Goal: Transaction & Acquisition: Purchase product/service

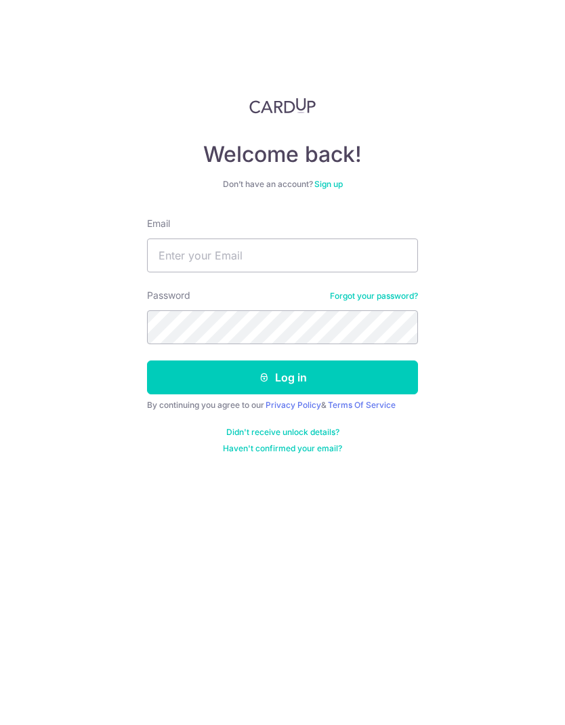
click at [381, 257] on input "Email" at bounding box center [282, 255] width 271 height 34
type input "[PERSON_NAME][EMAIL_ADDRESS][PERSON_NAME][DOMAIN_NAME]"
click at [361, 378] on button "Log in" at bounding box center [282, 377] width 271 height 34
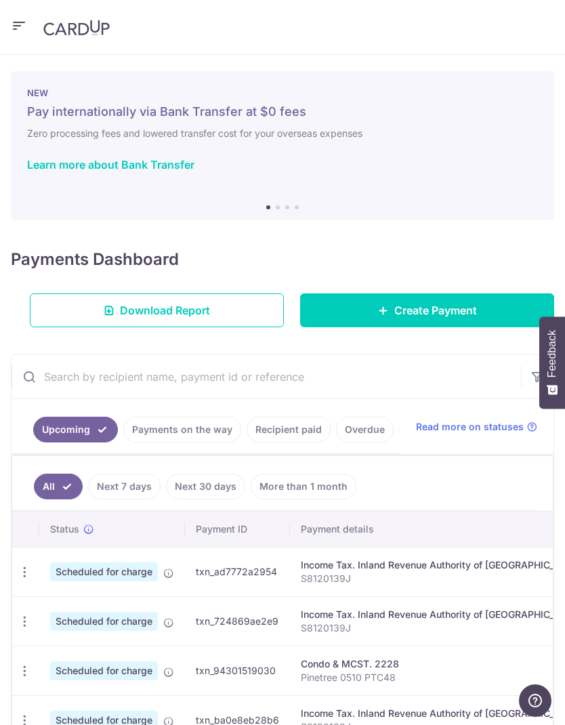
click at [434, 318] on link "Create Payment" at bounding box center [427, 310] width 254 height 34
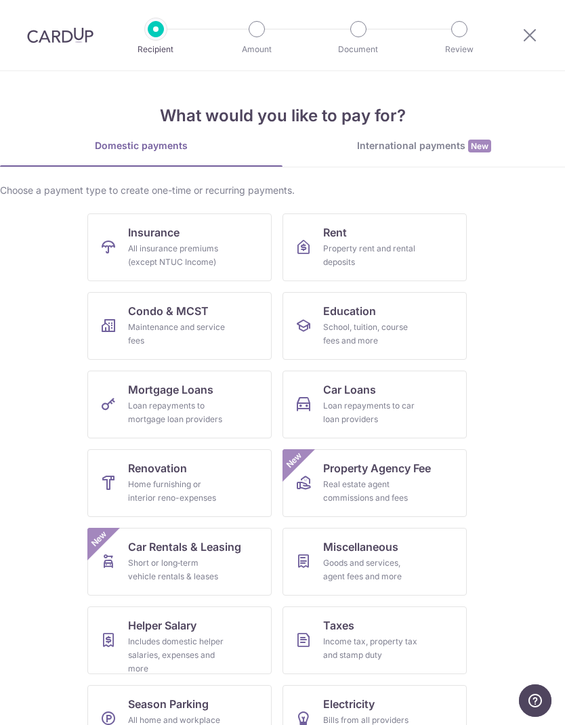
click at [130, 247] on div "All insurance premiums (except NTUC Income)" at bounding box center [177, 255] width 98 height 27
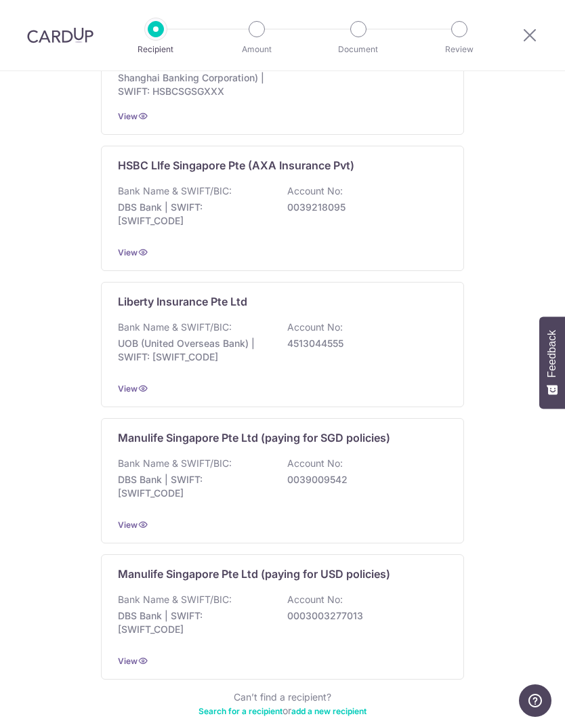
scroll to position [1049, 0]
click at [396, 186] on div "Bank Name & SWIFT/BIC: DBS Bank | SWIFT: DBSSSGSGXXX Account No: 0039218095" at bounding box center [282, 210] width 329 height 50
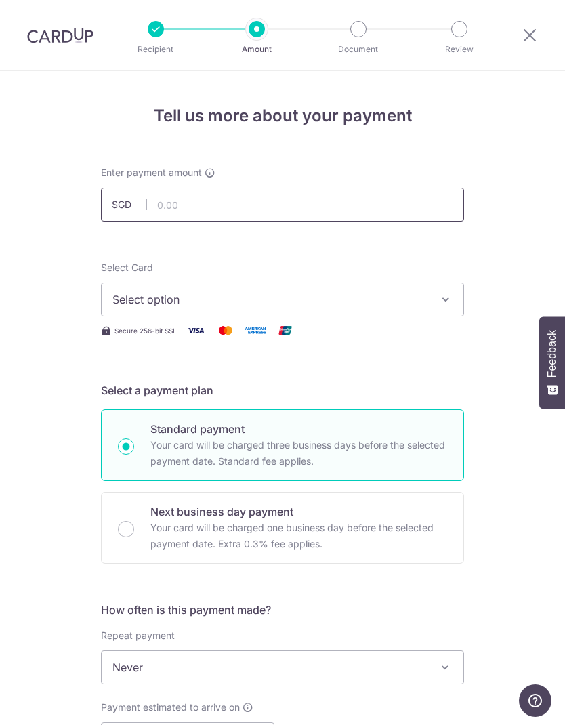
click at [423, 211] on input "text" at bounding box center [282, 205] width 363 height 34
click at [447, 301] on icon "button" at bounding box center [446, 300] width 14 height 14
type input "898.00"
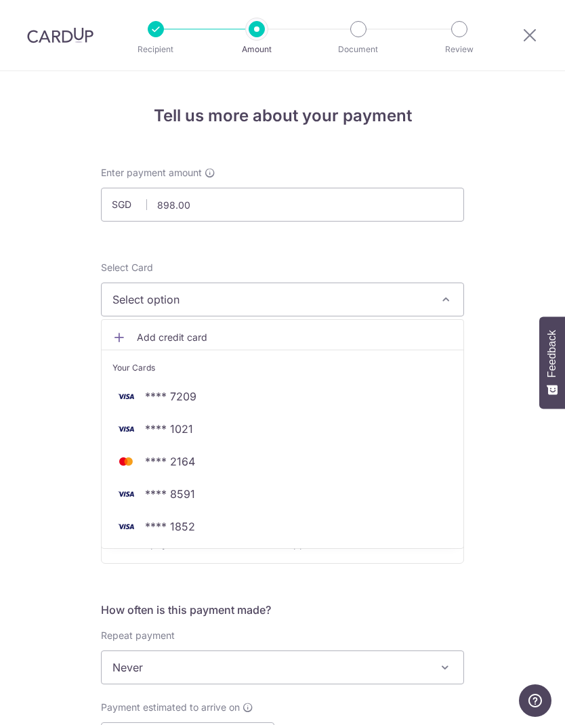
click at [530, 33] on div at bounding box center [282, 362] width 565 height 725
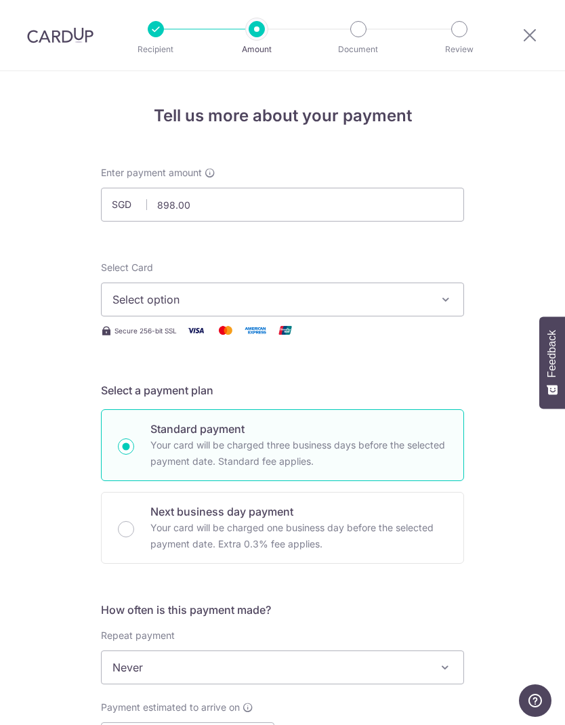
click at [534, 28] on icon at bounding box center [529, 34] width 16 height 17
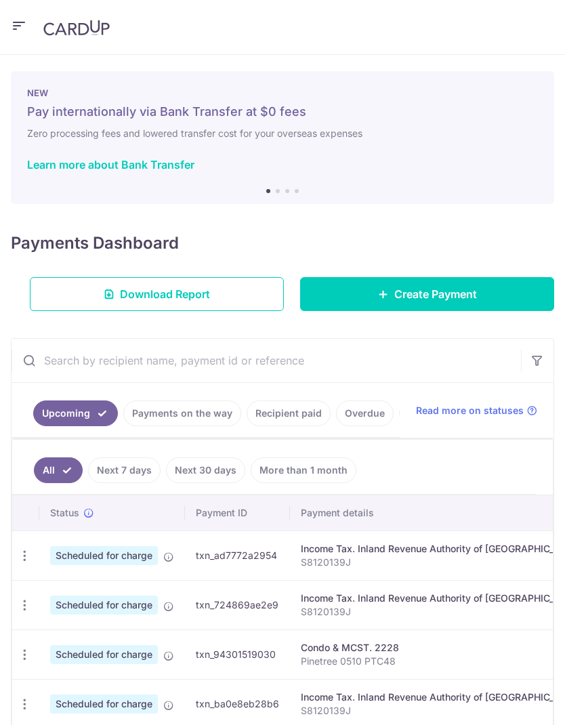
click at [16, 22] on icon "button" at bounding box center [19, 26] width 16 height 17
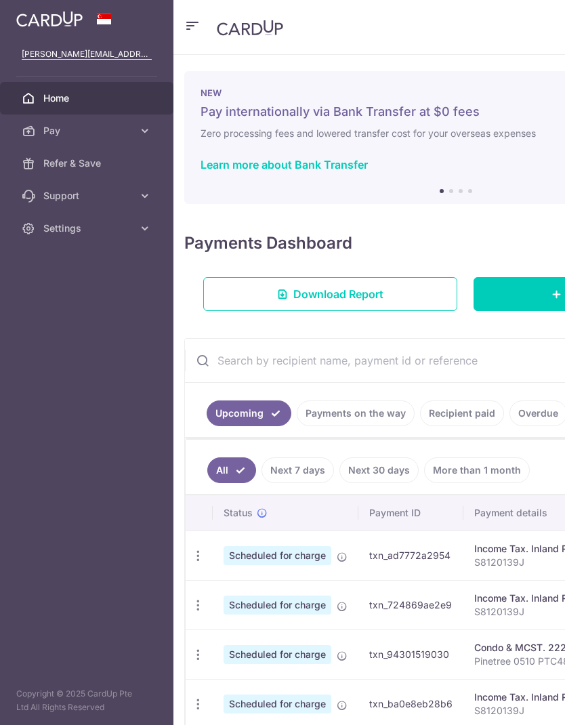
click at [148, 126] on icon at bounding box center [145, 131] width 14 height 14
click at [78, 226] on span "Cards" at bounding box center [87, 228] width 89 height 14
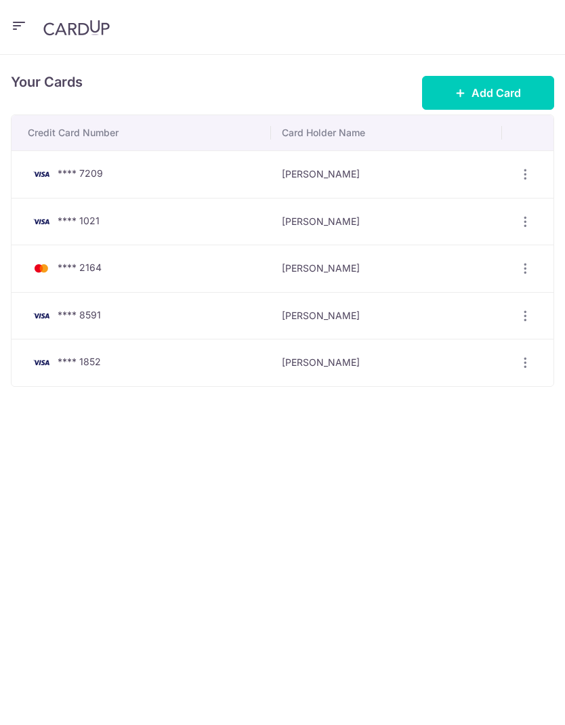
click at [521, 173] on icon "button" at bounding box center [525, 174] width 14 height 14
click at [473, 242] on span "Delete" at bounding box center [479, 244] width 92 height 16
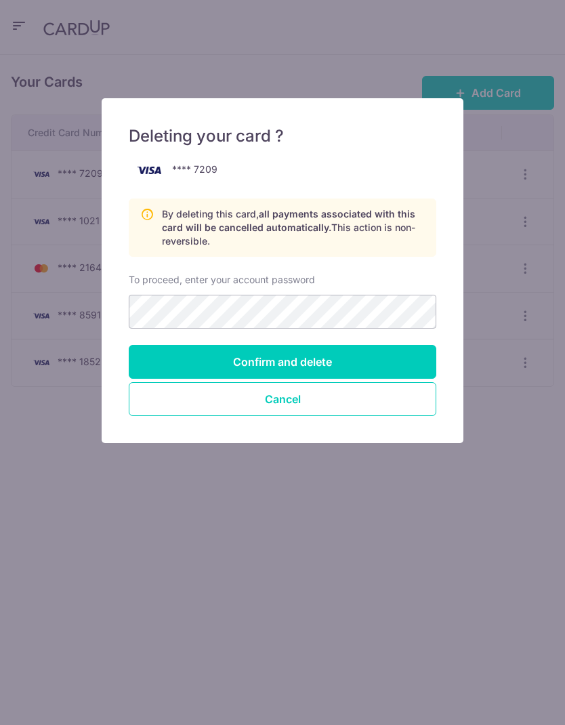
click at [328, 398] on button "Cancel" at bounding box center [282, 399] width 307 height 34
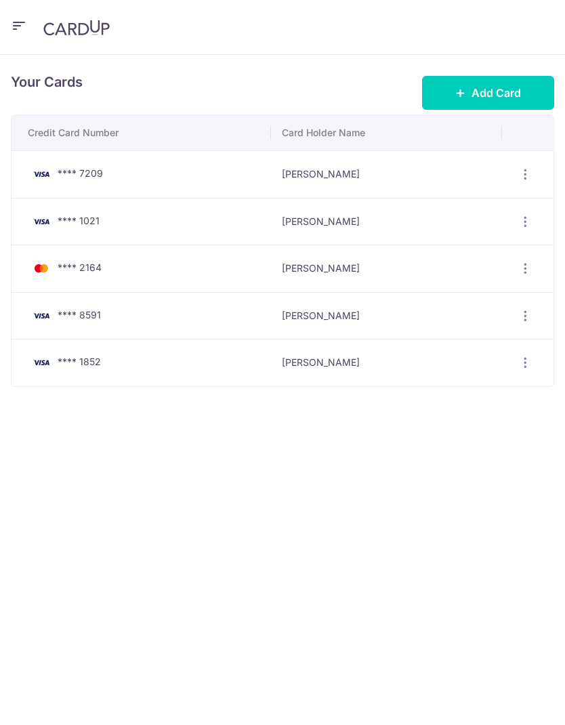
click at [12, 23] on icon "button" at bounding box center [19, 26] width 16 height 17
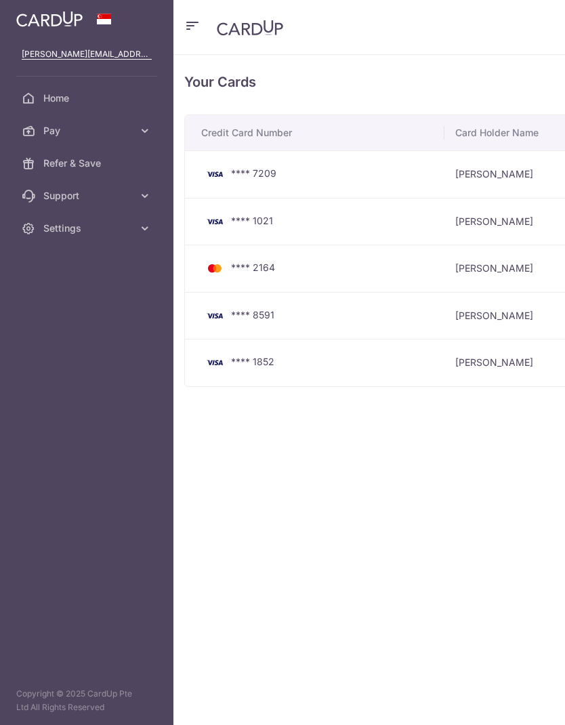
click at [144, 133] on icon at bounding box center [145, 131] width 14 height 14
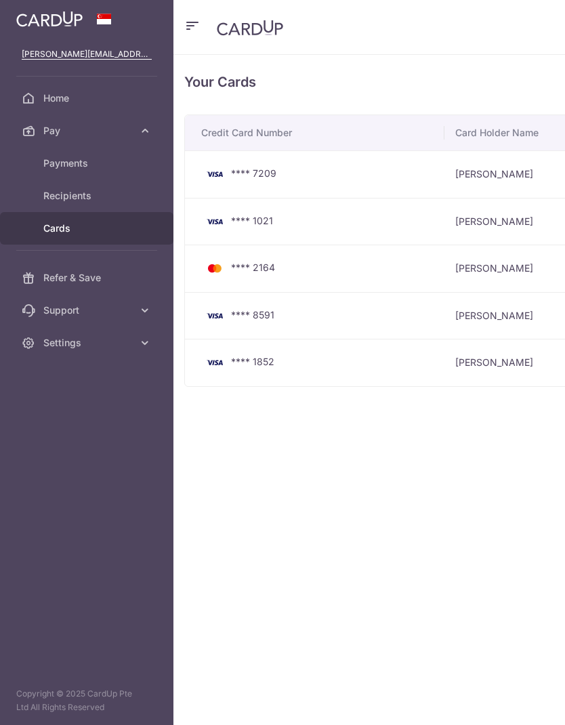
click at [102, 194] on span "Recipients" at bounding box center [87, 196] width 89 height 14
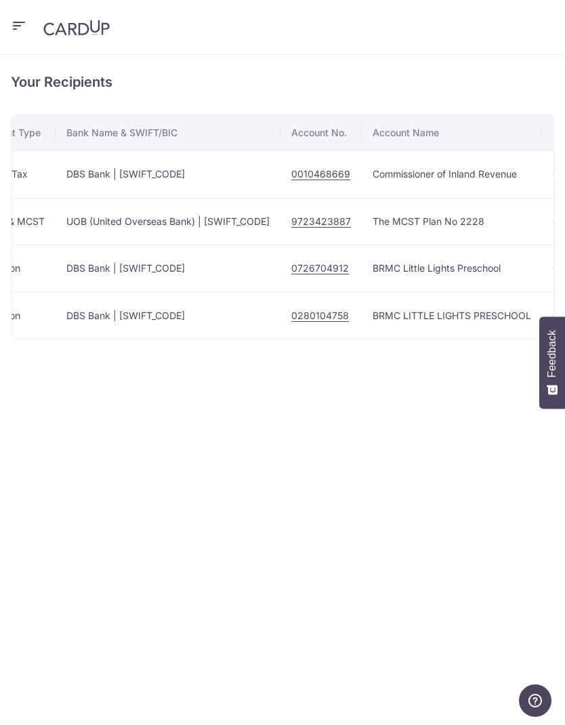
scroll to position [0, 453]
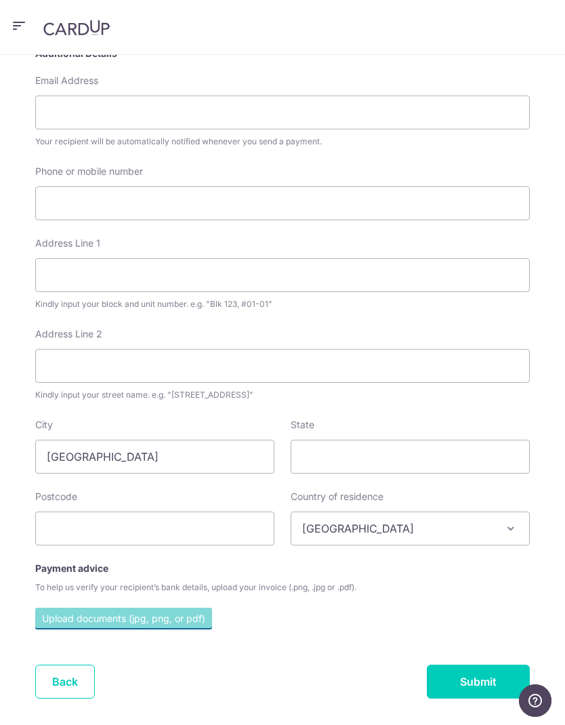
scroll to position [289, 0]
click at [63, 693] on link "Back" at bounding box center [65, 682] width 60 height 34
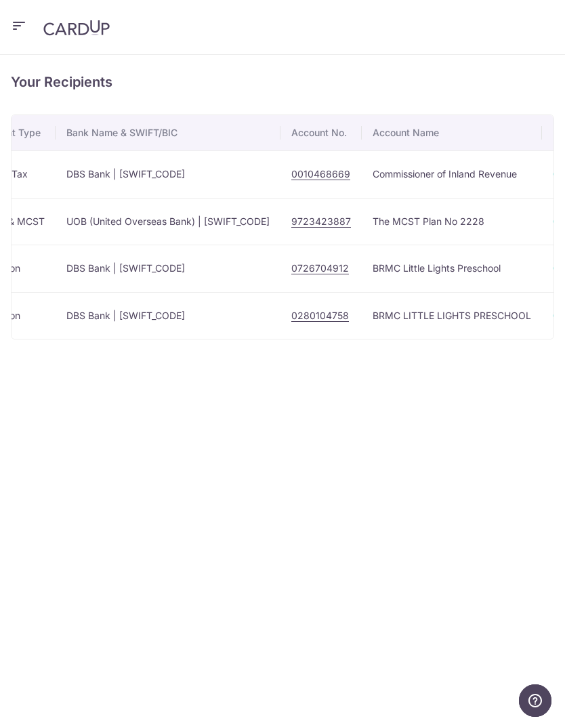
scroll to position [0, 453]
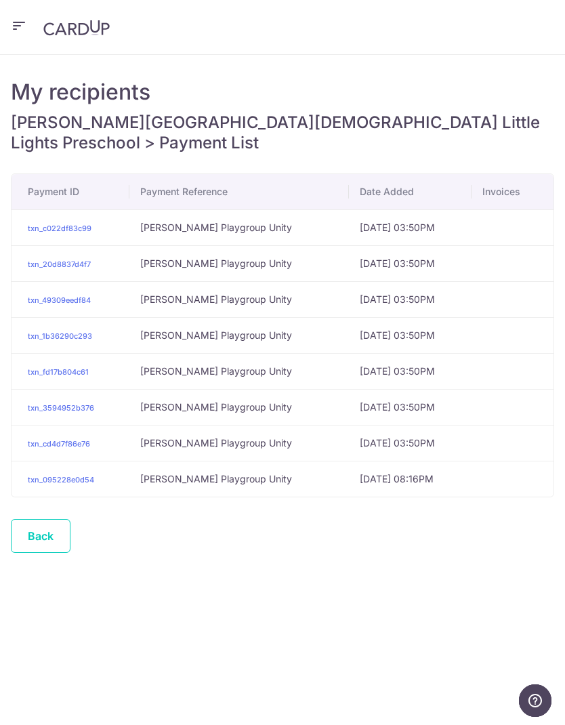
click at [46, 519] on link "Back" at bounding box center [41, 536] width 60 height 34
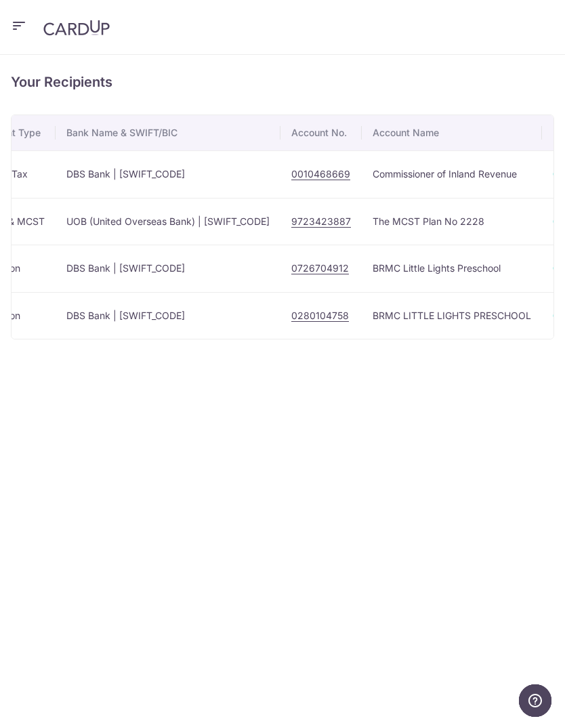
scroll to position [0, 453]
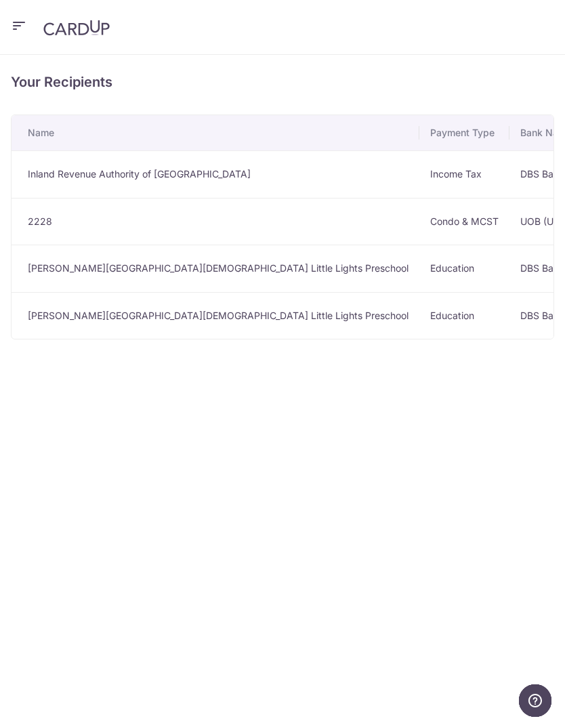
click at [19, 22] on icon "button" at bounding box center [19, 26] width 16 height 17
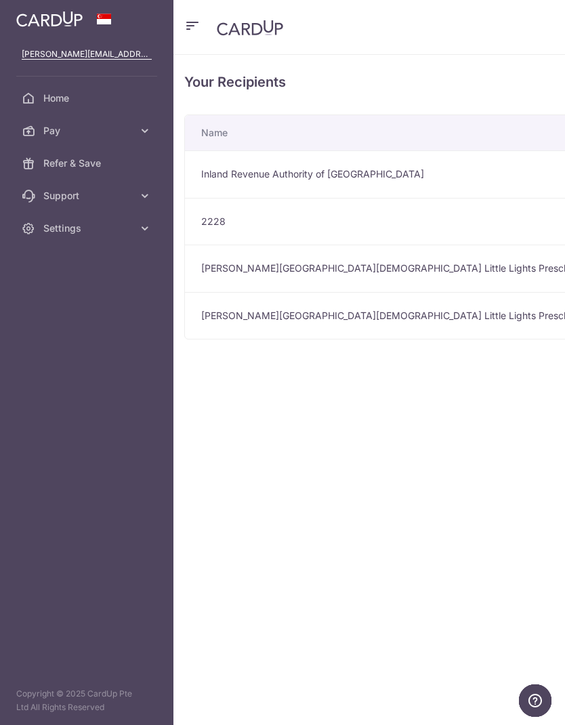
click at [77, 231] on span "Settings" at bounding box center [87, 228] width 89 height 14
click at [62, 265] on span "Account" at bounding box center [87, 261] width 89 height 14
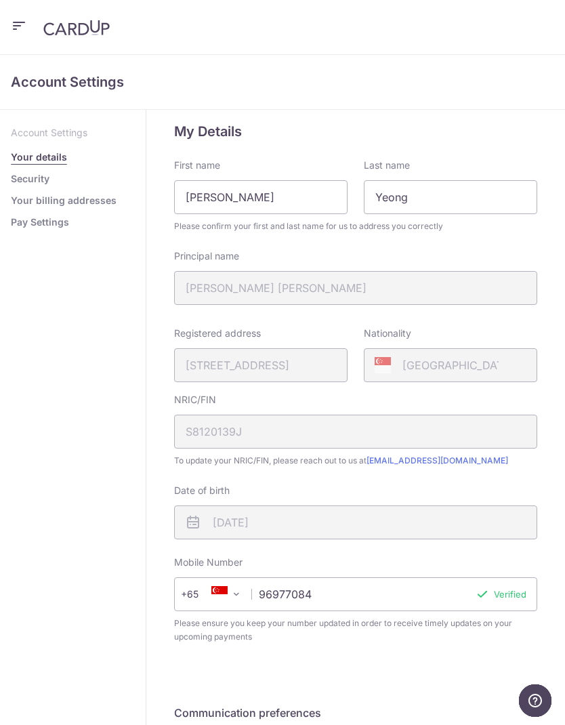
click at [26, 201] on link "Your billing addresses" at bounding box center [64, 201] width 106 height 14
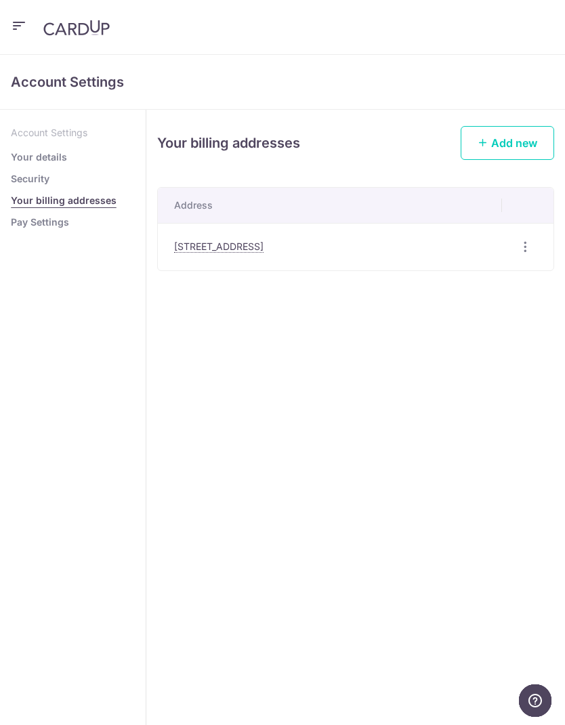
click at [21, 179] on link "Security" at bounding box center [30, 179] width 39 height 14
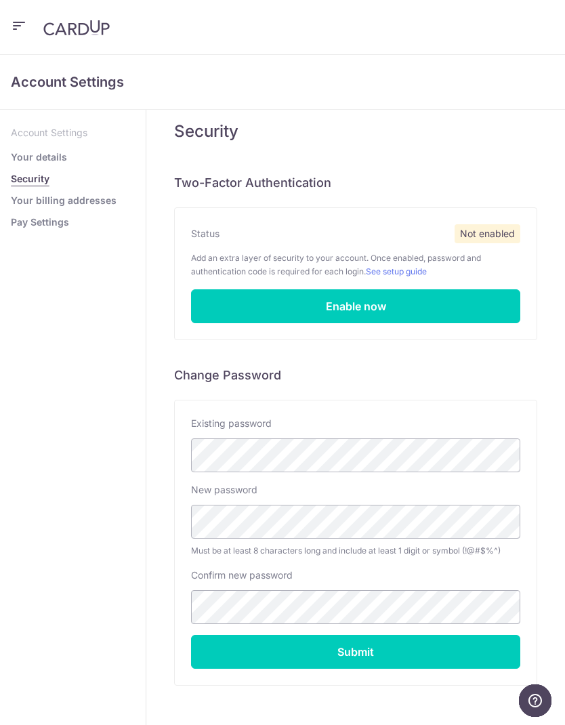
click at [33, 222] on link "Pay Settings" at bounding box center [40, 222] width 58 height 14
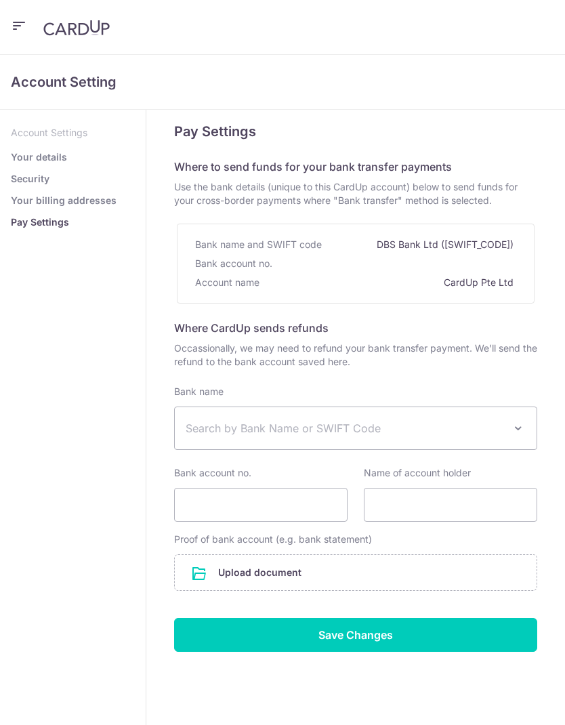
select select
click at [23, 153] on link "Your details" at bounding box center [39, 157] width 56 height 14
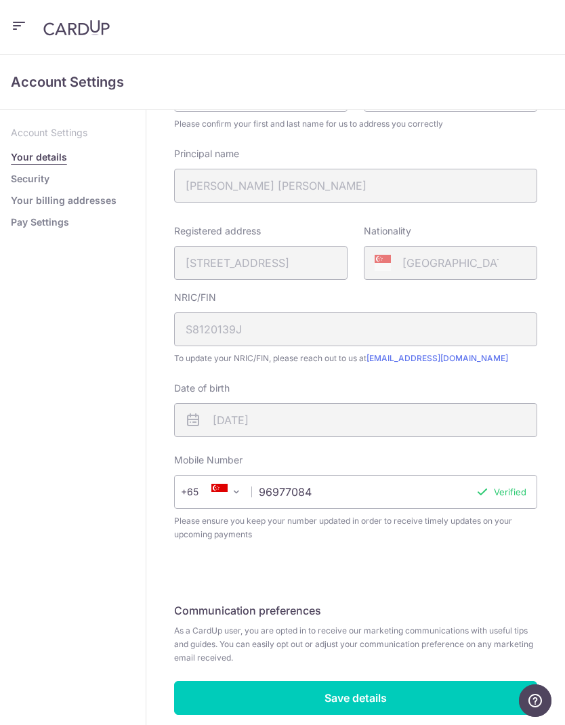
scroll to position [102, 0]
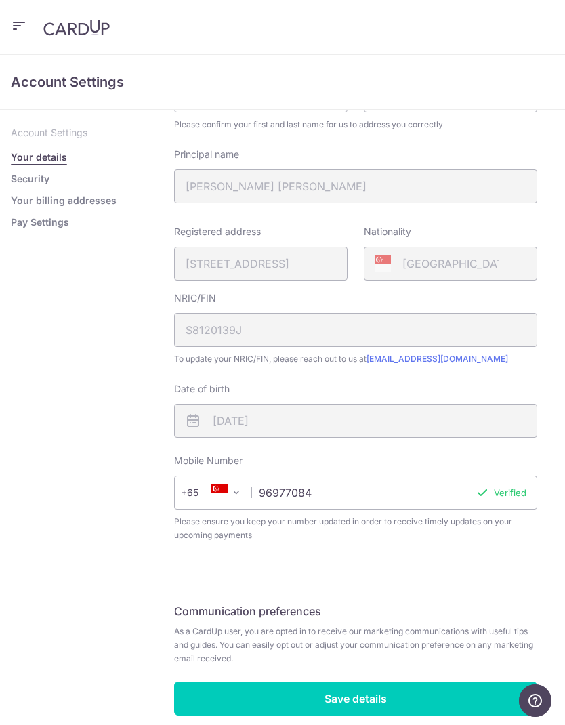
click at [522, 346] on div "NRIC/FIN S8120139J" at bounding box center [355, 319] width 363 height 56
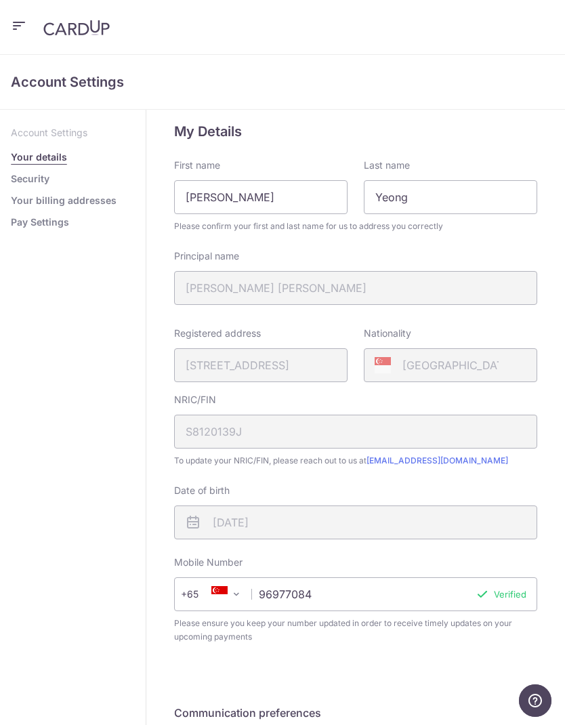
scroll to position [0, 0]
click at [28, 178] on link "Security" at bounding box center [30, 179] width 39 height 14
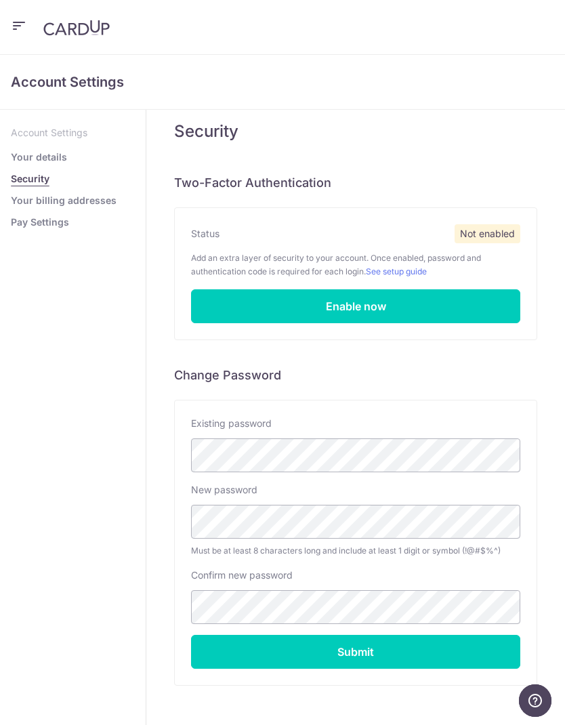
click at [26, 205] on link "Your billing addresses" at bounding box center [64, 201] width 106 height 14
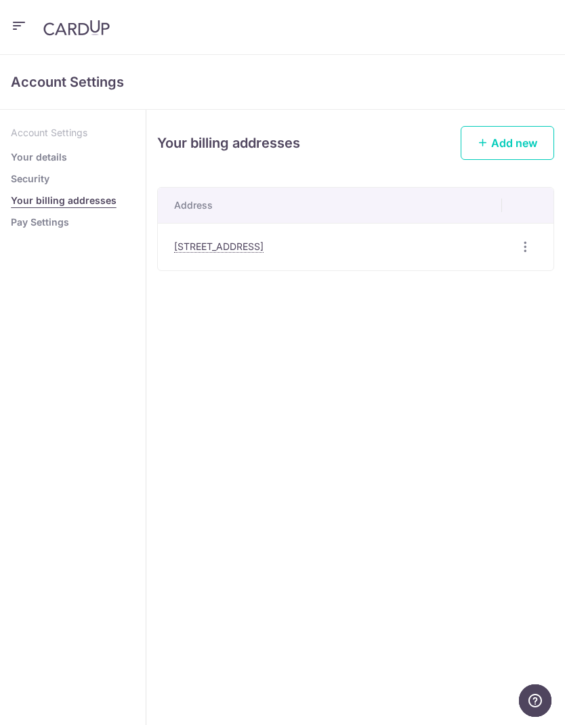
click at [25, 23] on icon "button" at bounding box center [19, 26] width 16 height 17
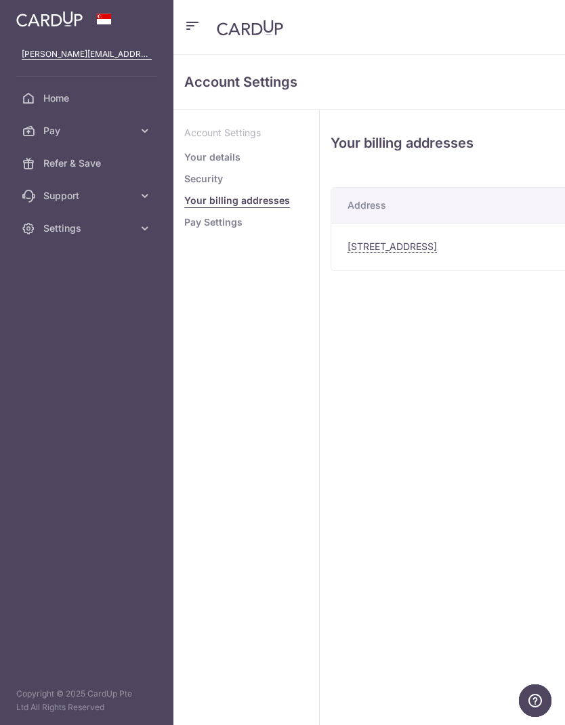
click at [48, 199] on span "Support" at bounding box center [87, 196] width 89 height 14
click at [53, 235] on link "FAQ" at bounding box center [86, 228] width 173 height 33
click at [62, 94] on span "Home" at bounding box center [87, 98] width 89 height 14
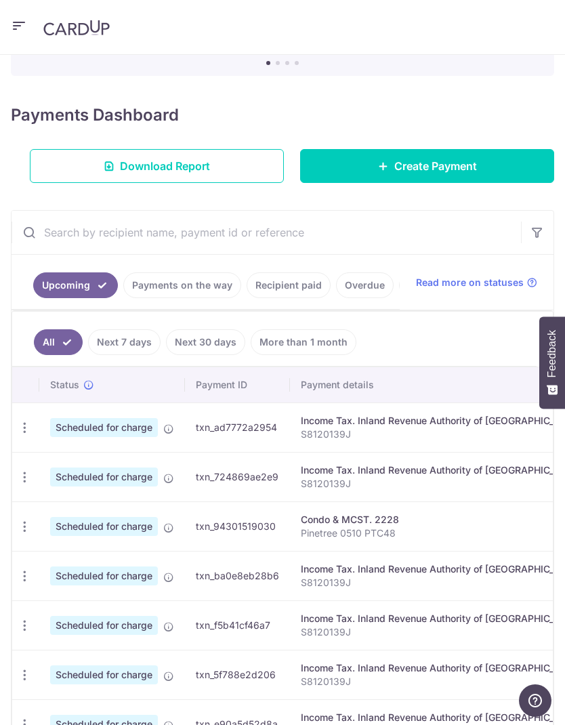
scroll to position [175, 0]
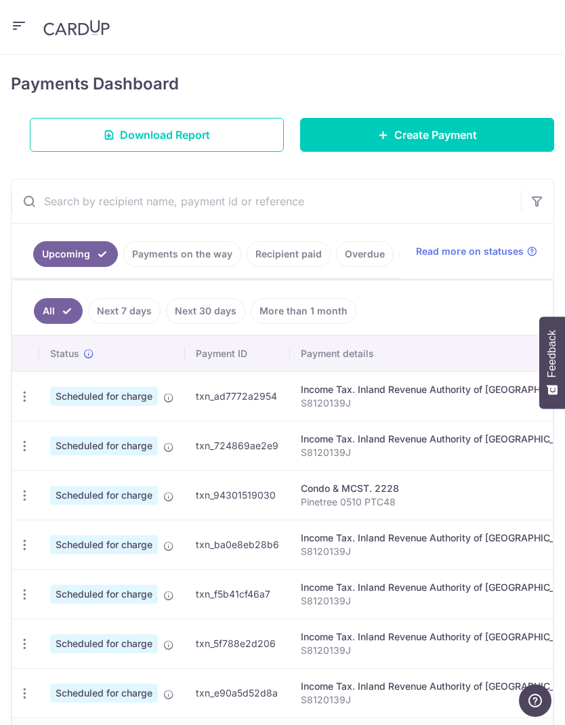
click at [529, 132] on link "Create Payment" at bounding box center [427, 135] width 254 height 34
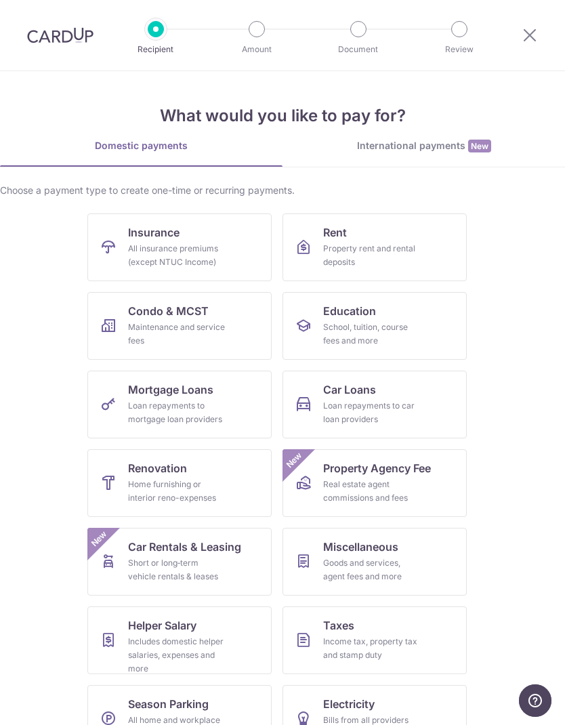
click at [226, 244] on link "Insurance All insurance premiums (except NTUC Income)" at bounding box center [179, 247] width 184 height 68
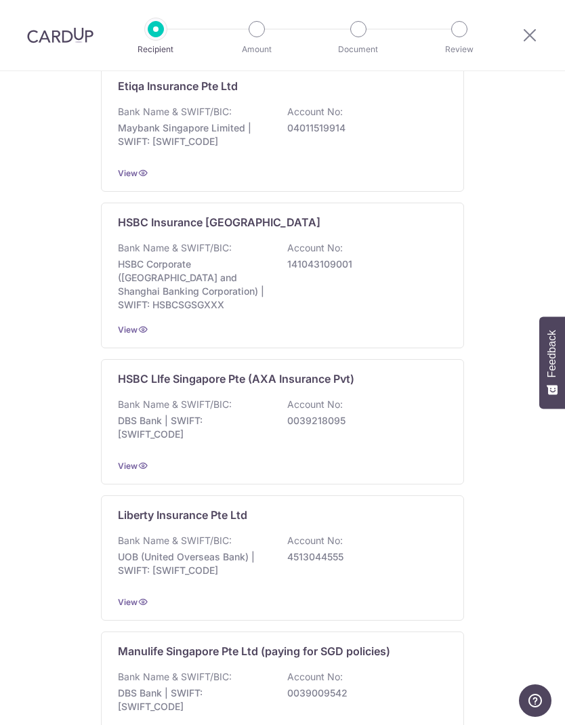
scroll to position [870, 0]
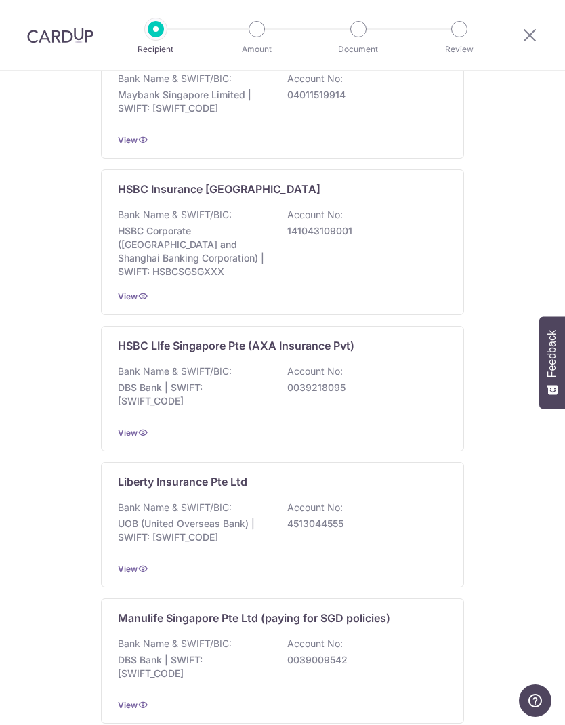
click at [354, 366] on div "Bank Name & SWIFT/BIC: DBS Bank | SWIFT: [SWIFT_CODE] Account No: 0039218095" at bounding box center [282, 389] width 329 height 50
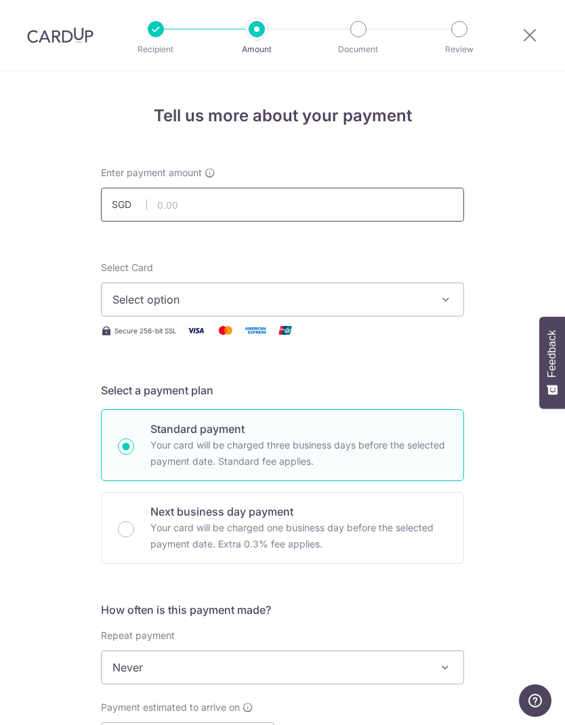
click at [401, 209] on input "text" at bounding box center [282, 205] width 363 height 34
click at [513, 244] on div "Tell us more about your payment Enter payment amount SGD 898 Select Card Select…" at bounding box center [282, 686] width 565 height 1231
type input "898.00"
click at [446, 301] on icon "button" at bounding box center [446, 300] width 14 height 14
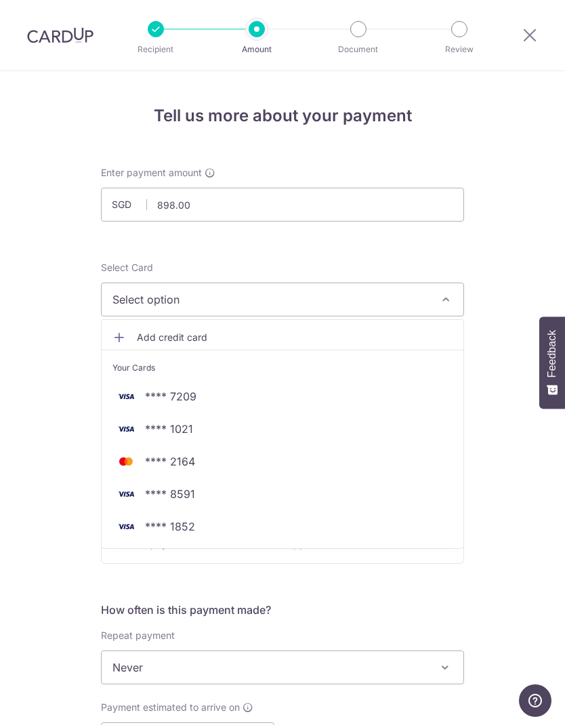
click at [212, 522] on span "**** 1852" at bounding box center [282, 526] width 340 height 16
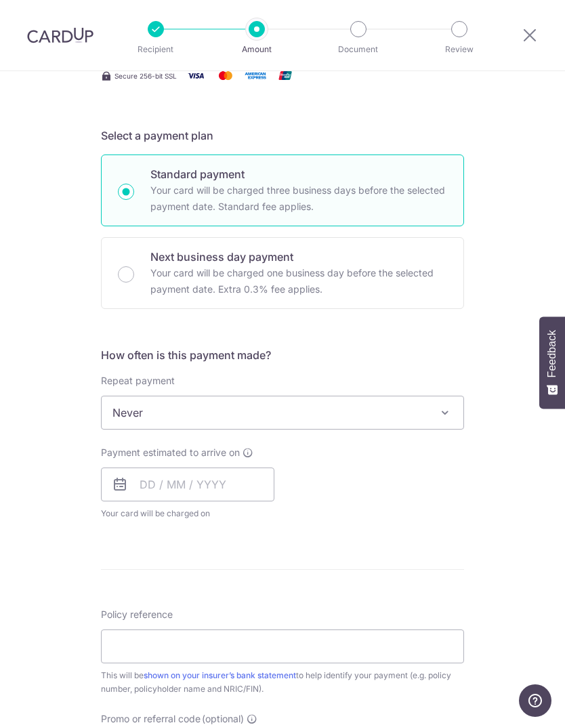
scroll to position [255, 0]
click at [433, 412] on span "Never" at bounding box center [283, 411] width 362 height 33
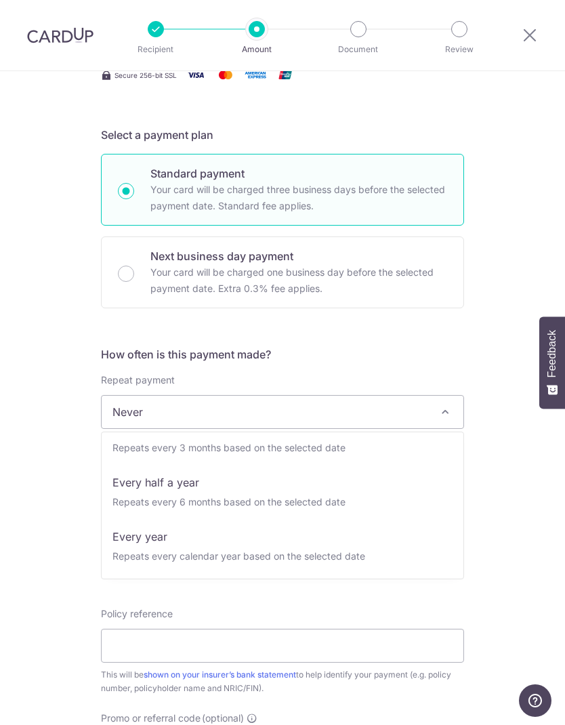
scroll to position [190, 0]
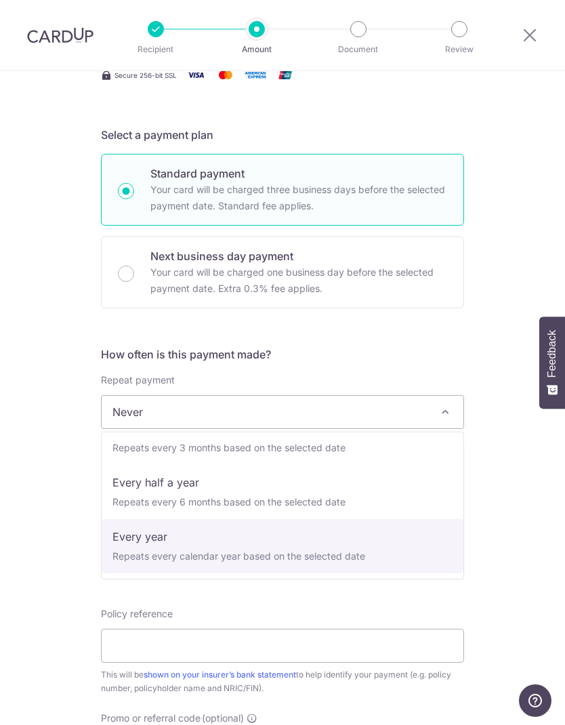
select select "6"
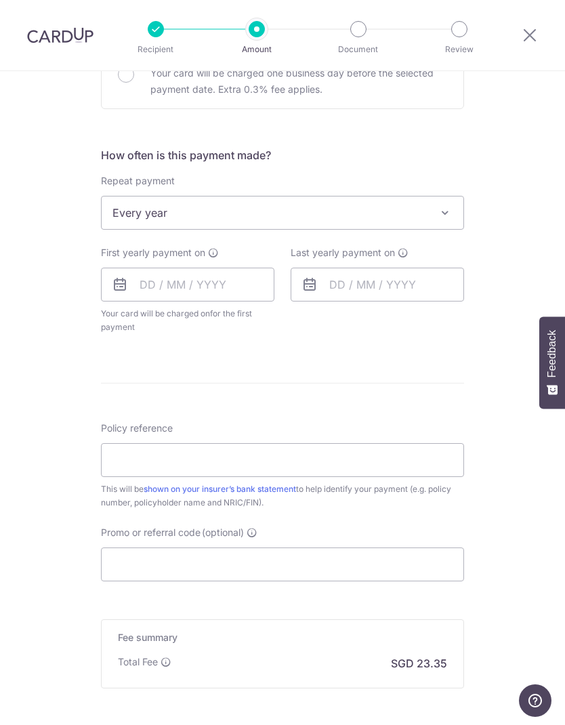
scroll to position [458, 0]
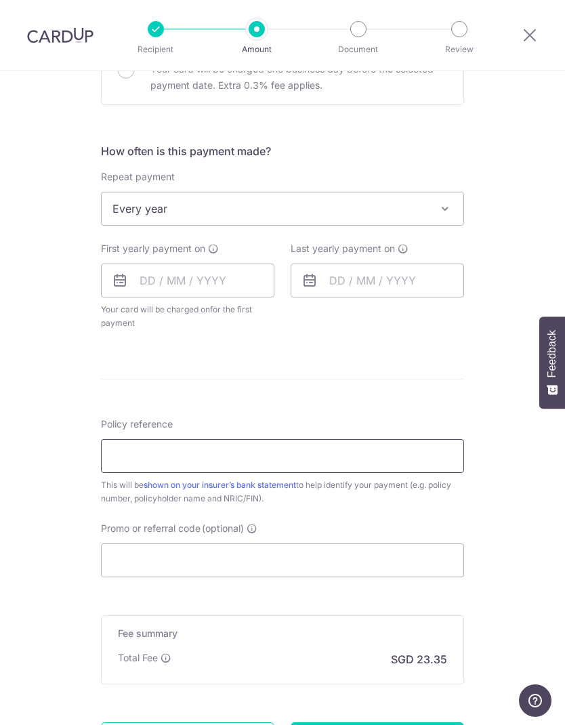
click at [310, 459] on input "Policy reference" at bounding box center [282, 456] width 363 height 34
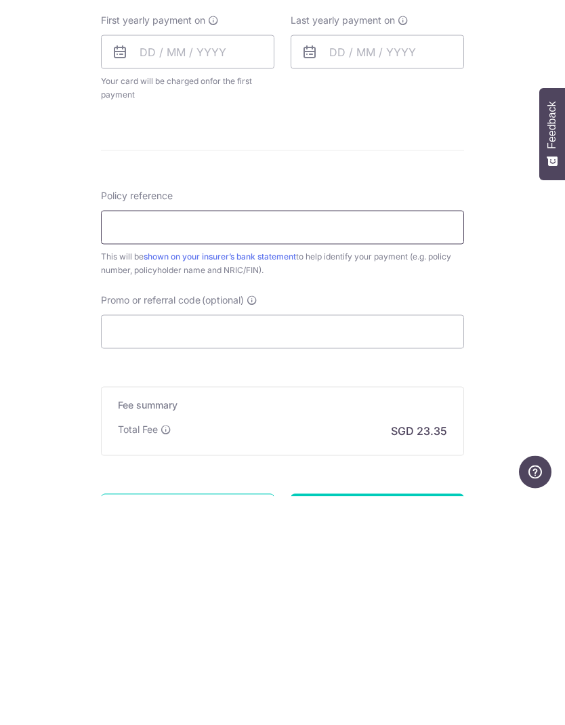
paste input "801-3036309"
type input "801-3036309"
click at [399, 543] on input "Promo or referral code (optional)" at bounding box center [282, 560] width 363 height 34
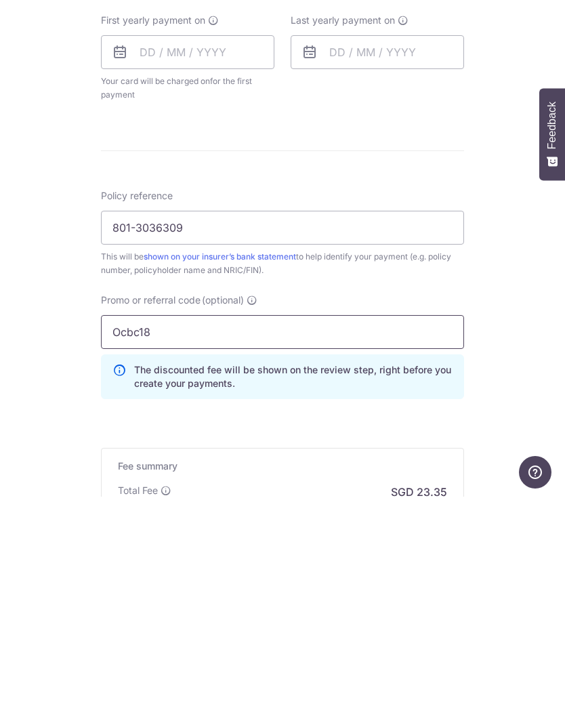
type input "Ocbc18"
click at [521, 373] on div "Tell us more about your payment Enter payment amount SGD 898.00 898.00 Select C…" at bounding box center [282, 266] width 565 height 1306
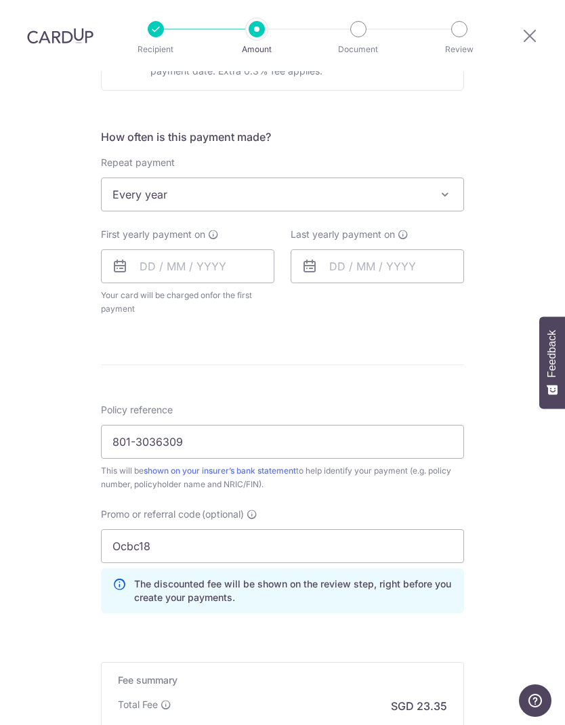
scroll to position [466, 0]
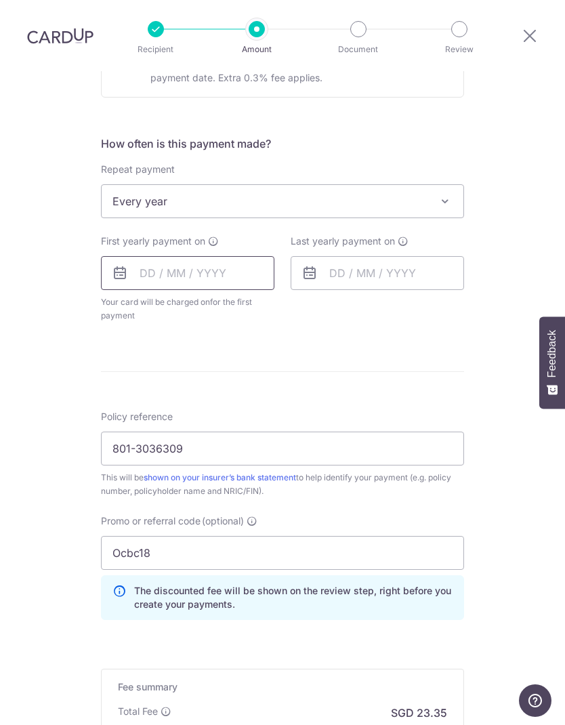
click at [235, 256] on input "text" at bounding box center [187, 273] width 173 height 34
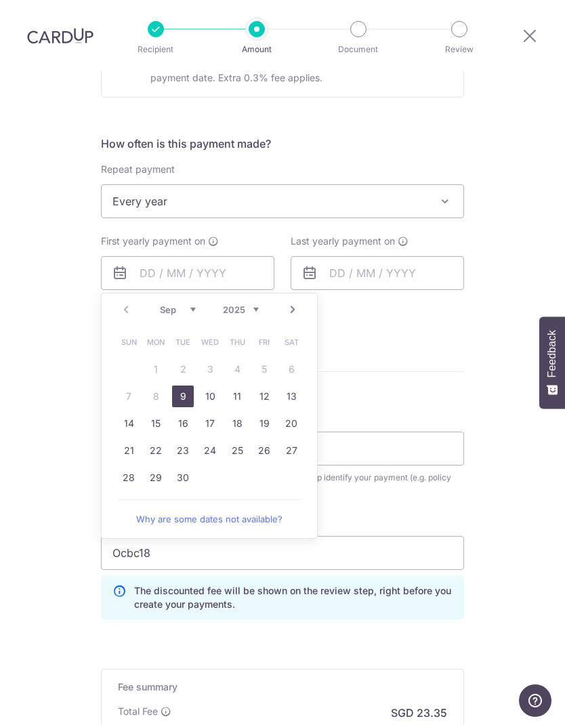
click at [179, 385] on link "9" at bounding box center [183, 396] width 22 height 22
type input "[DATE]"
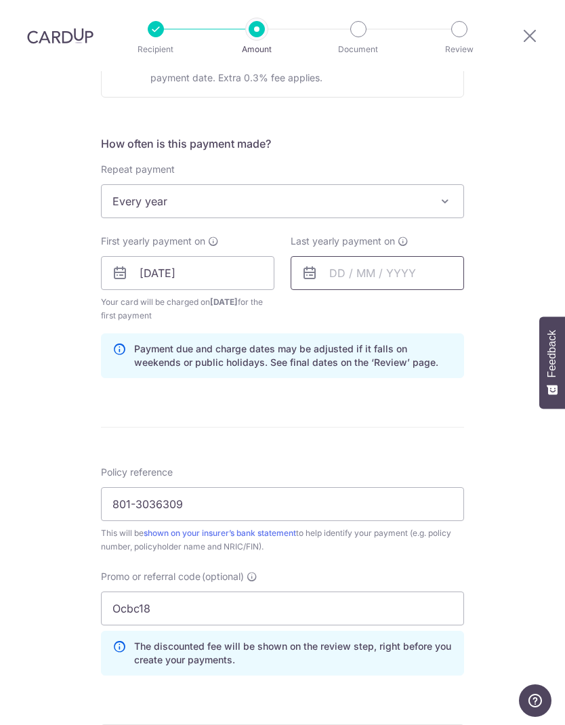
click at [416, 256] on input "text" at bounding box center [377, 273] width 173 height 34
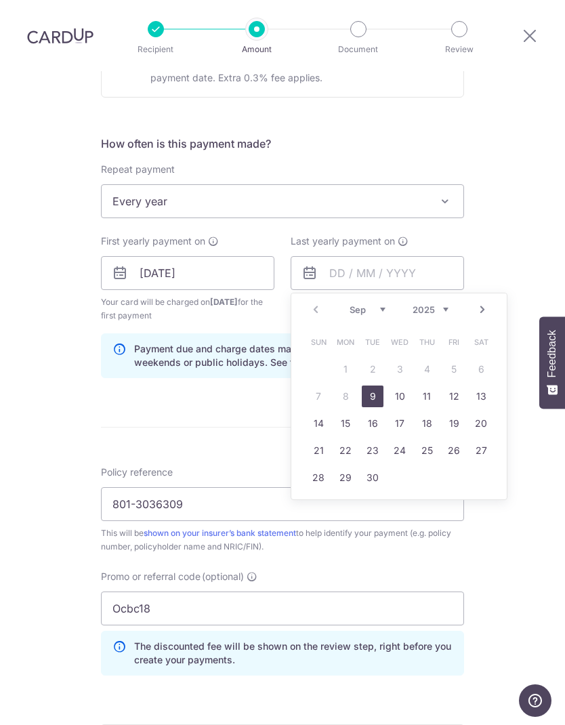
click at [439, 304] on select "2025 2026 2027 2028 2029 2030 2031 2032 2033 2034 2035" at bounding box center [430, 309] width 36 height 11
click at [372, 385] on link "8" at bounding box center [373, 396] width 22 height 22
type input "08/09/2026"
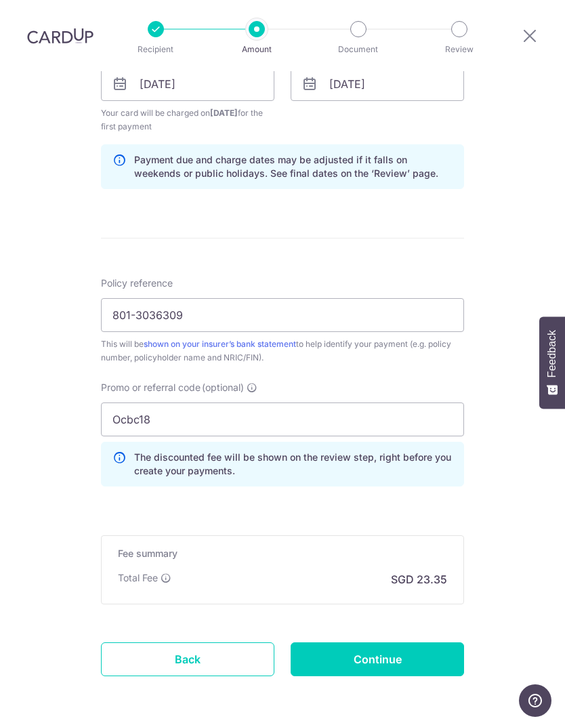
scroll to position [653, 0]
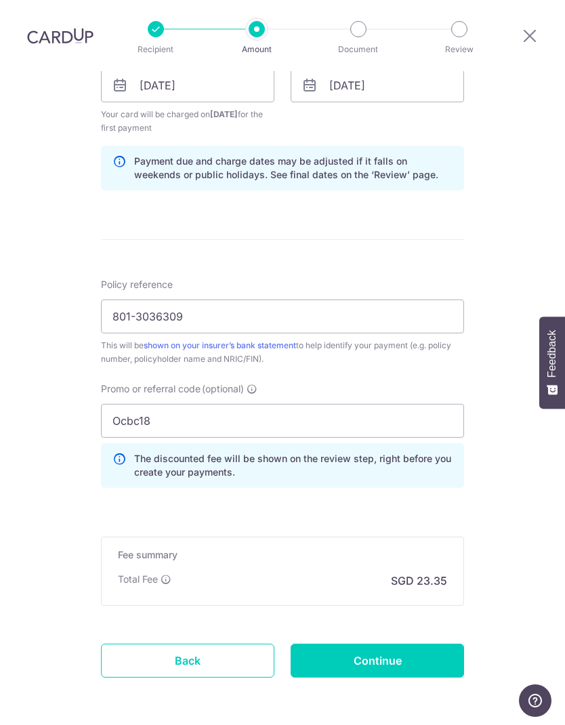
click at [408, 643] on input "Continue" at bounding box center [377, 660] width 173 height 34
type input "Create Schedule"
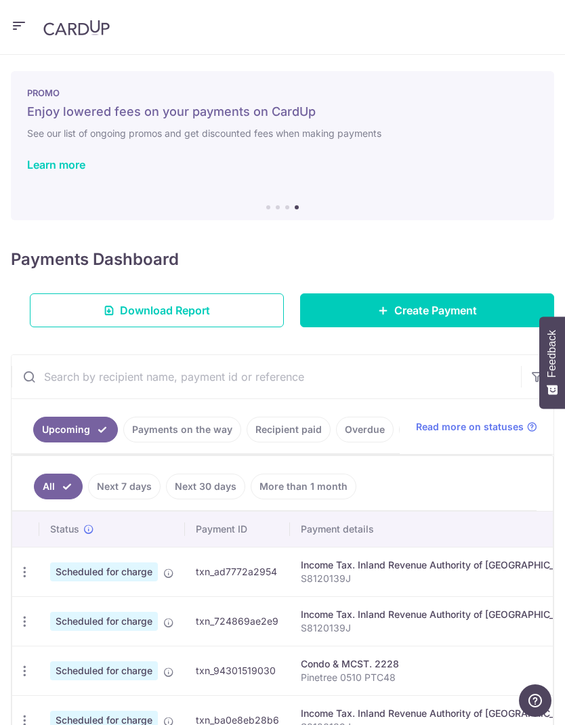
click at [73, 159] on link "Learn more" at bounding box center [56, 165] width 58 height 14
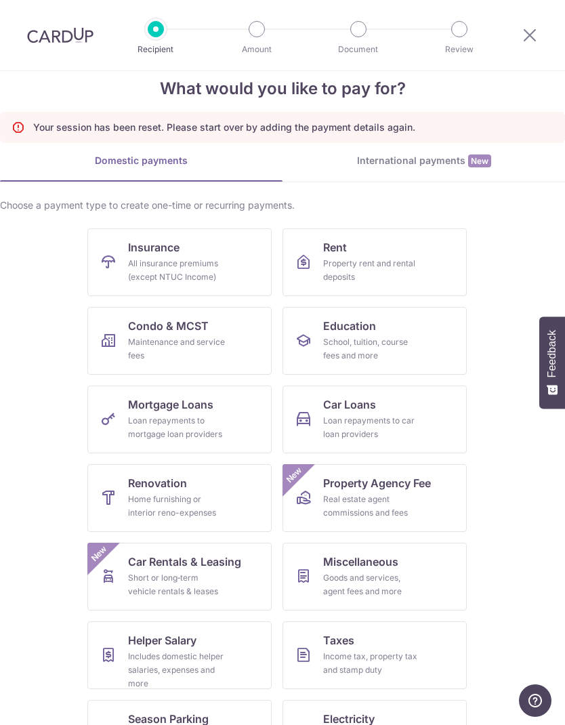
scroll to position [26, 0]
click at [219, 271] on div "All insurance premiums (except NTUC Income)" at bounding box center [177, 270] width 98 height 27
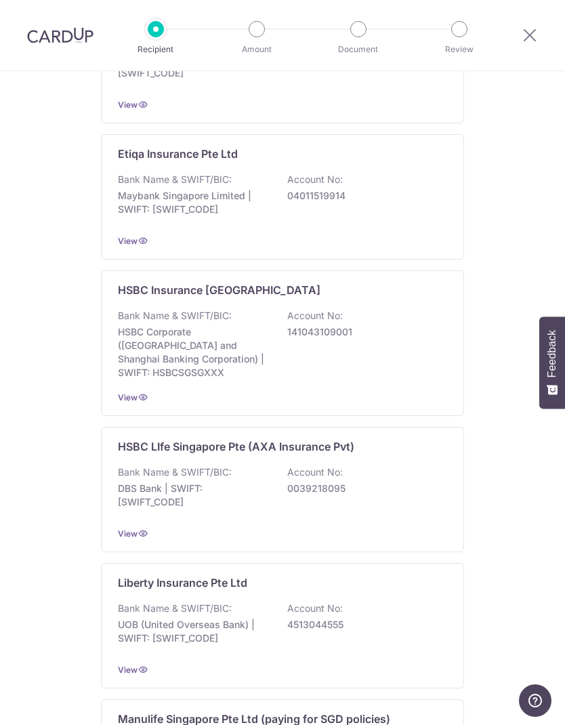
scroll to position [769, 0]
click at [370, 444] on div "HSBC LIfe Singapore Pte (AXA Insurance Pvt) Bank Name & SWIFT/BIC: DBS Bank | S…" at bounding box center [282, 488] width 363 height 125
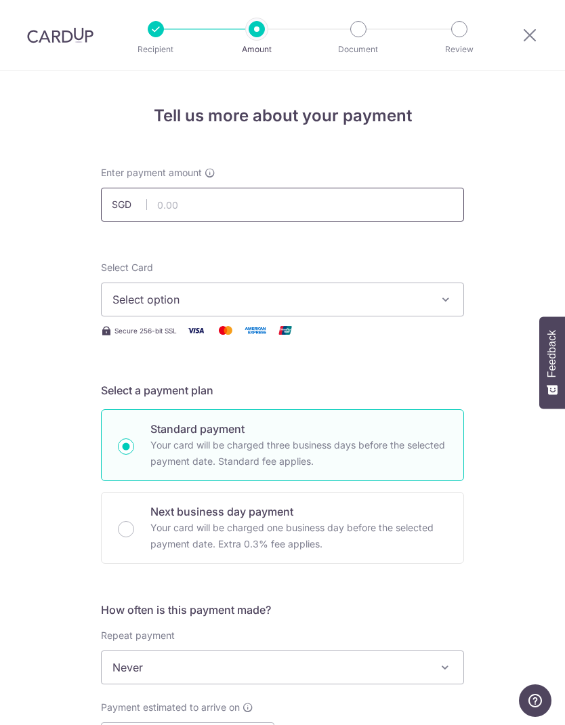
click at [379, 205] on input "text" at bounding box center [282, 205] width 363 height 34
click at [440, 294] on icon "button" at bounding box center [446, 300] width 14 height 14
type input "898.00"
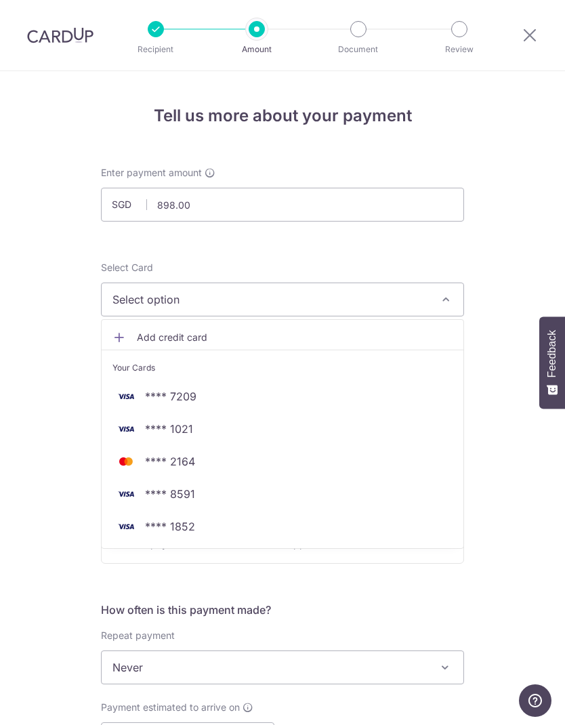
click at [207, 520] on span "**** 1852" at bounding box center [282, 526] width 340 height 16
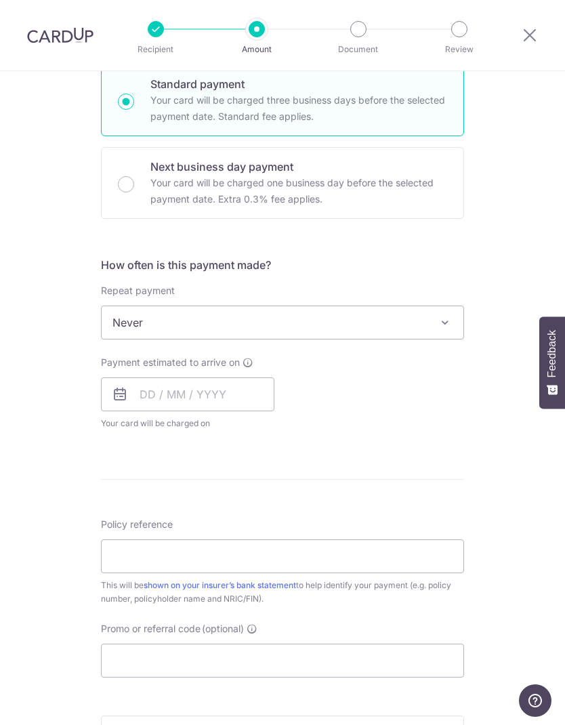
scroll to position [368, 0]
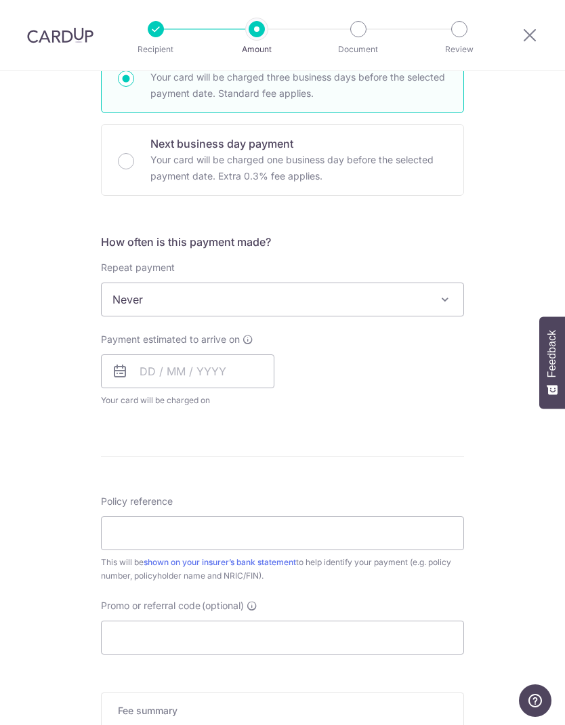
click at [438, 300] on span at bounding box center [445, 299] width 16 height 16
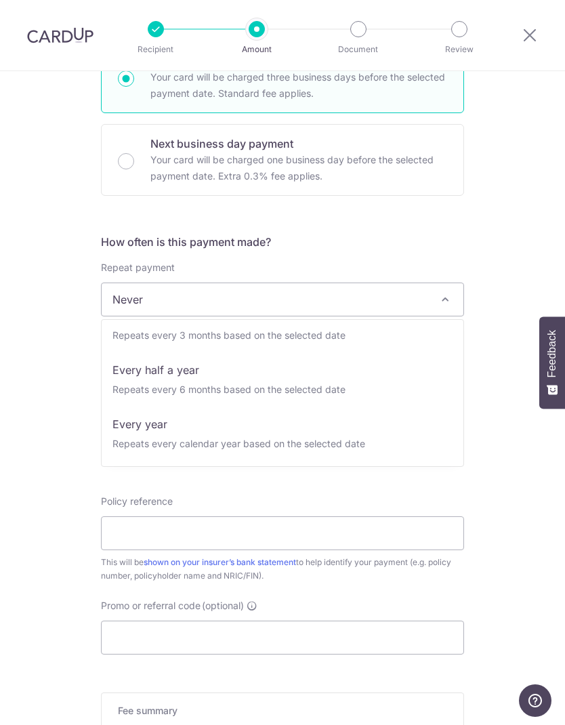
scroll to position [190, 0]
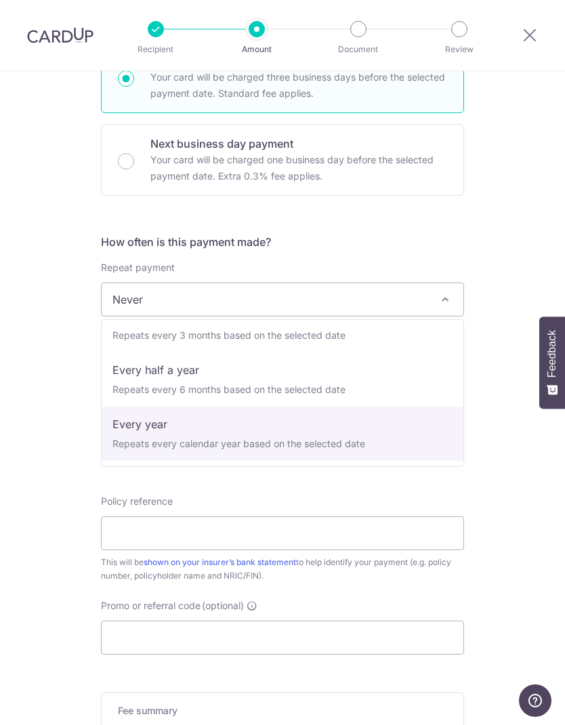
select select "6"
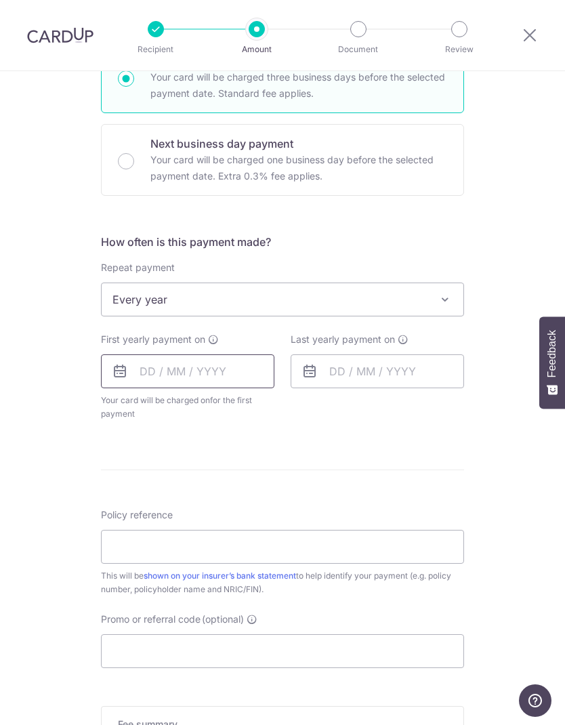
click at [247, 362] on input "text" at bounding box center [187, 371] width 173 height 34
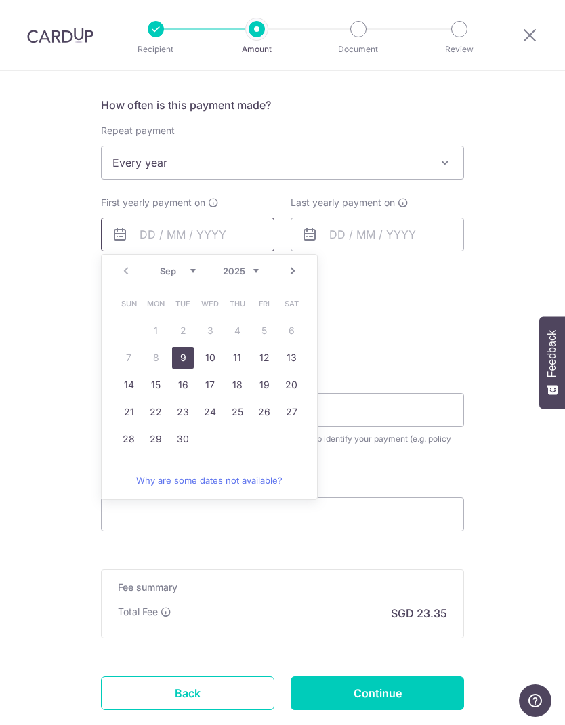
scroll to position [511, 0]
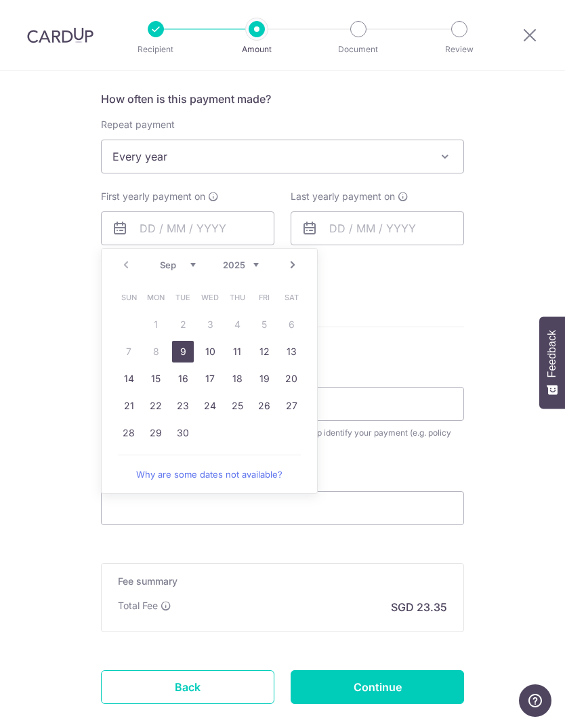
click at [185, 352] on link "9" at bounding box center [183, 352] width 22 height 22
type input "[DATE]"
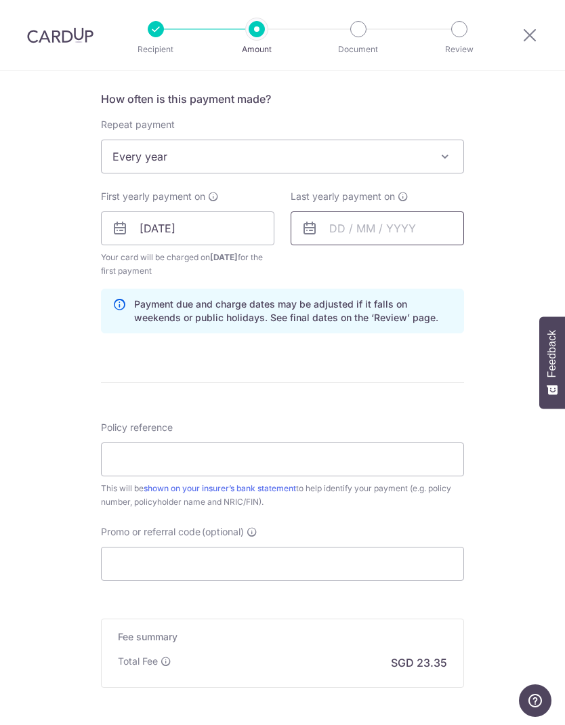
click at [428, 234] on input "text" at bounding box center [377, 228] width 173 height 34
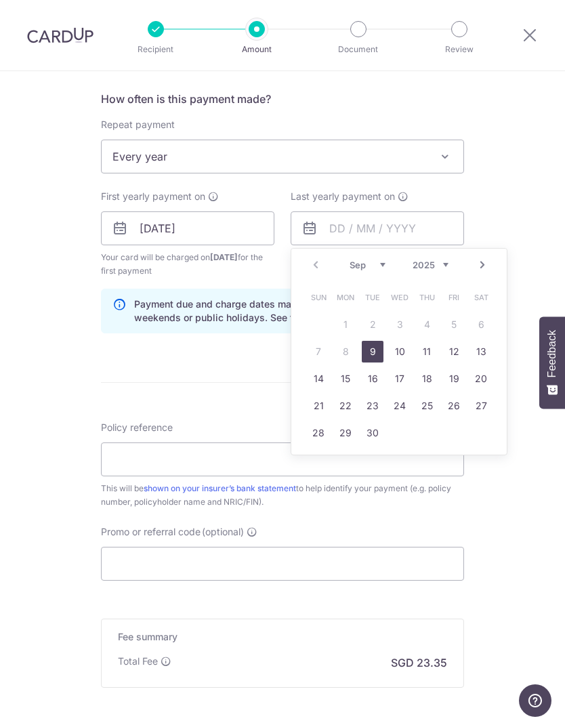
click at [439, 262] on select "2025 2026 2027 2028 2029 2030 2031 2032 2033 2034 2035" at bounding box center [430, 264] width 36 height 11
click at [366, 352] on link "8" at bounding box center [373, 352] width 22 height 22
type input "[DATE]"
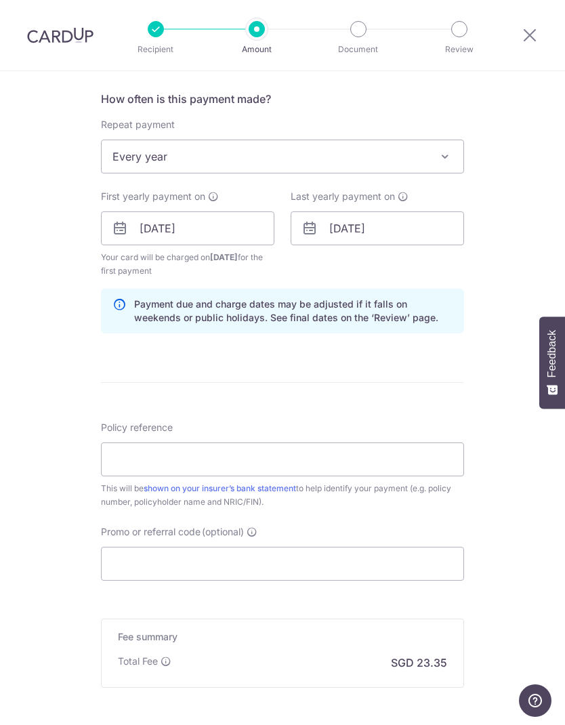
click at [352, 466] on input "Policy reference" at bounding box center [282, 459] width 363 height 34
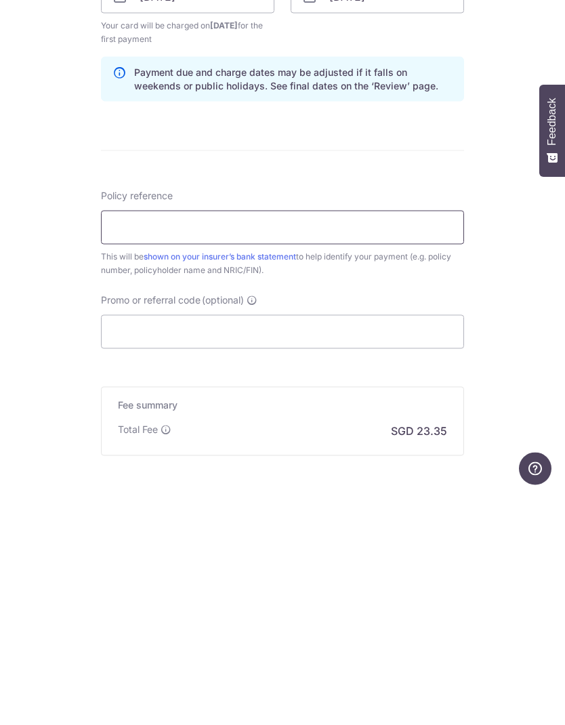
click at [345, 442] on input "Policy reference" at bounding box center [282, 459] width 363 height 34
paste input "801-3036309"
type input "801-3036309"
click at [322, 546] on input "Promo or referral code (optional)" at bounding box center [282, 563] width 363 height 34
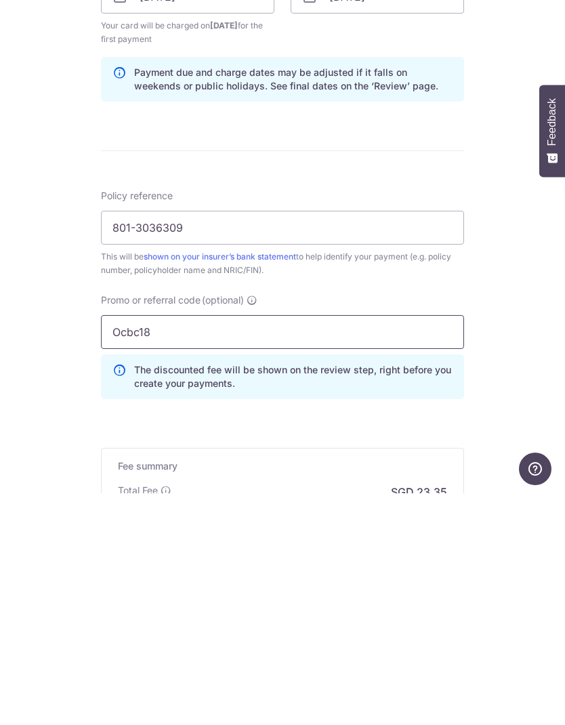
type input "Ocbc18"
click at [530, 353] on div "Tell us more about your payment Enter payment amount SGD 898.00 898.00 Select C…" at bounding box center [282, 241] width 565 height 1361
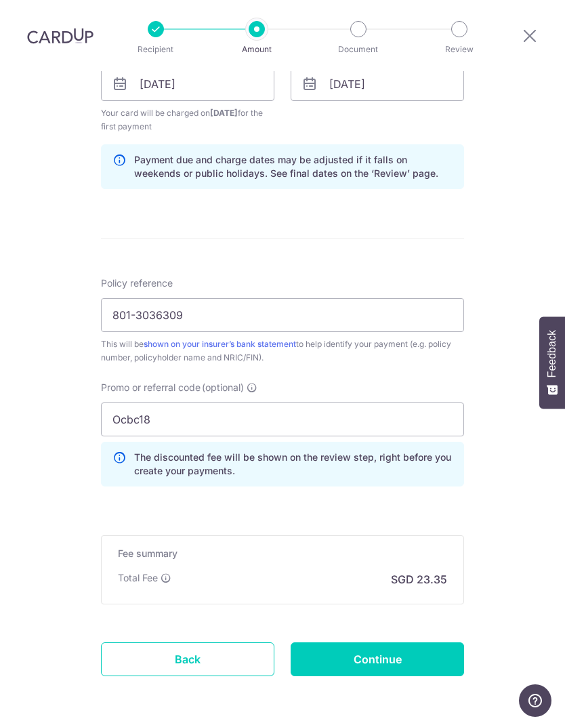
scroll to position [653, 0]
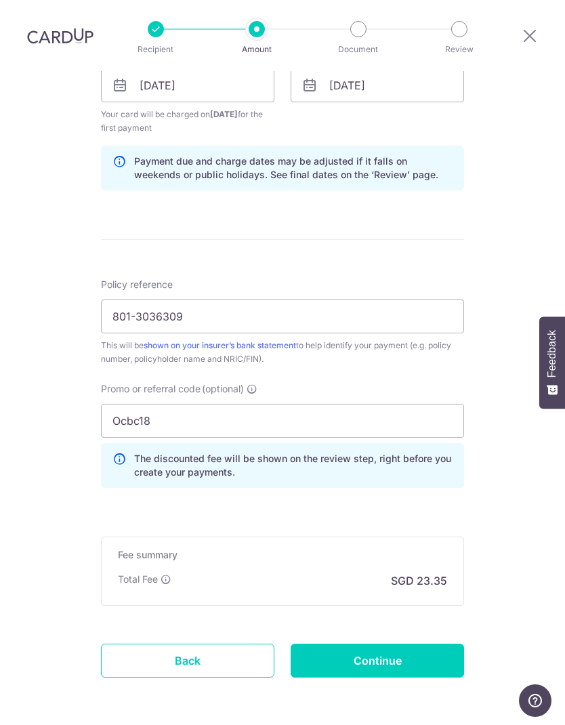
click at [368, 643] on input "Continue" at bounding box center [377, 660] width 173 height 34
type input "Create Schedule"
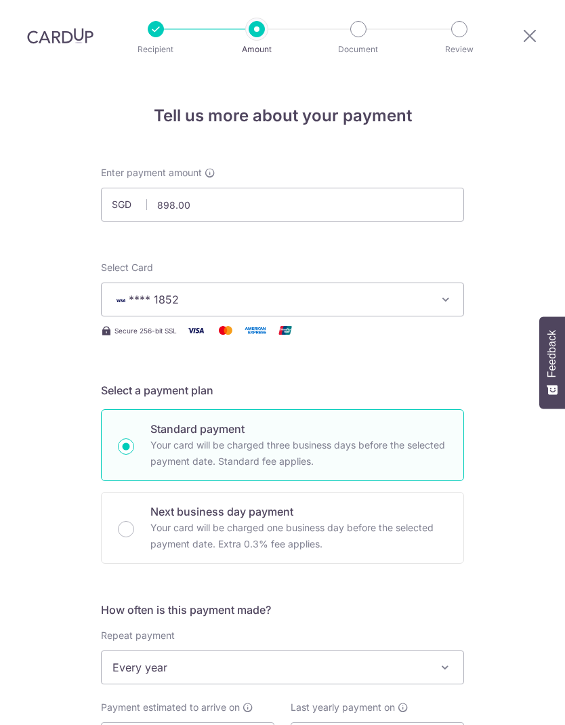
scroll to position [639, 0]
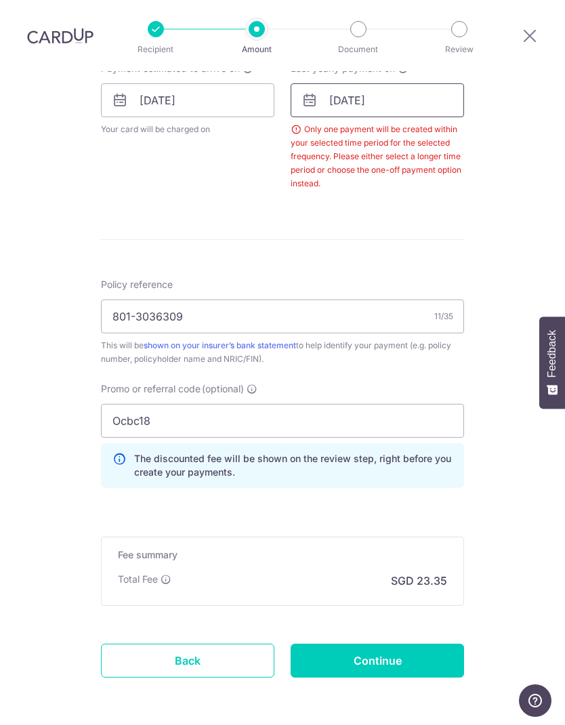
click at [382, 83] on input "[DATE]" at bounding box center [377, 100] width 173 height 34
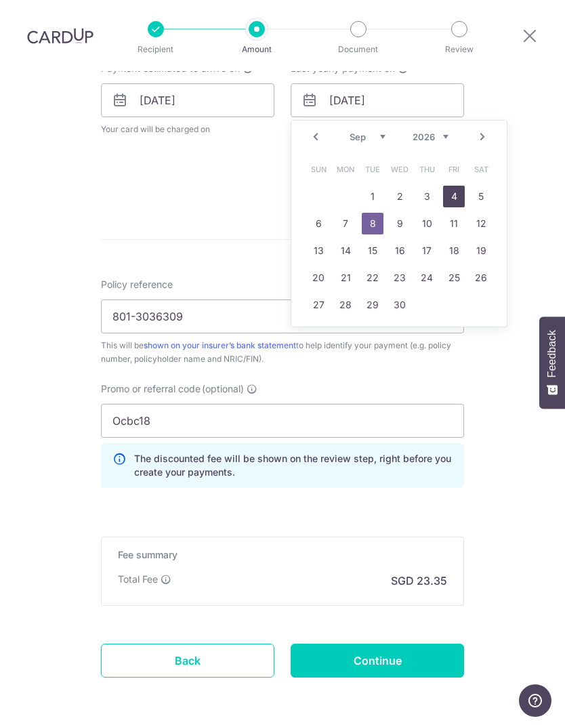
click at [452, 186] on link "4" at bounding box center [454, 197] width 22 height 22
type input "[DATE]"
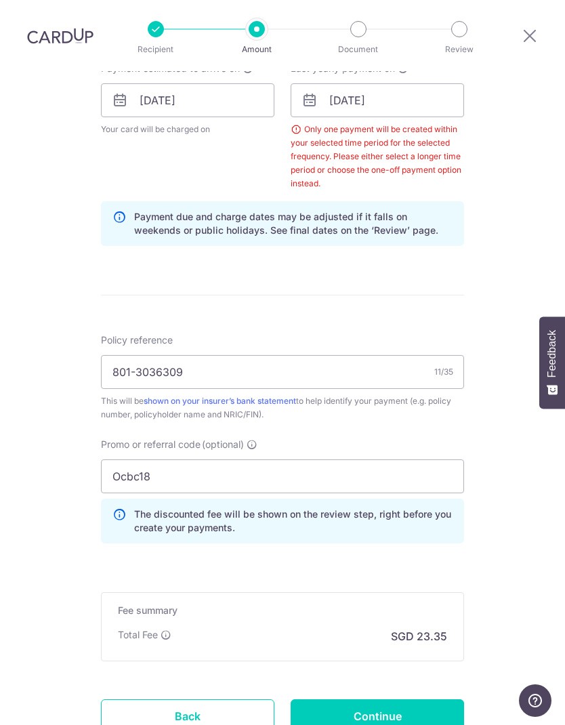
click at [412, 699] on input "Continue" at bounding box center [377, 716] width 173 height 34
type input "Create Schedule"
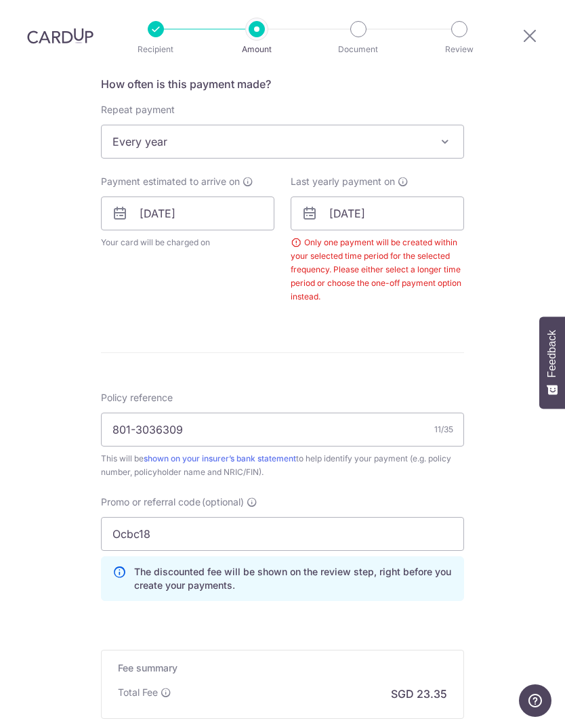
scroll to position [527, 0]
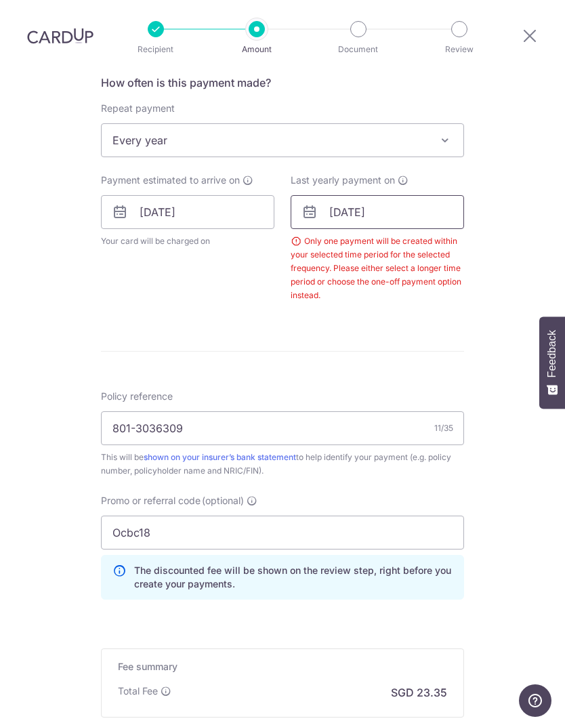
click at [383, 195] on input "[DATE]" at bounding box center [377, 212] width 173 height 34
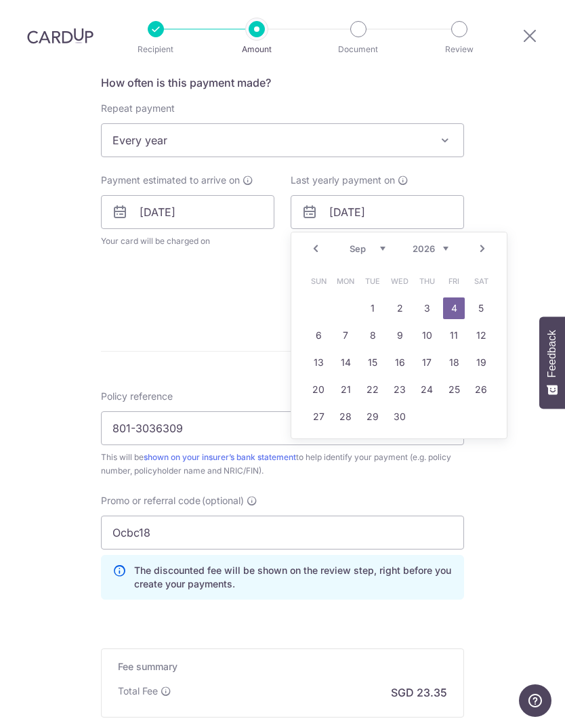
click at [427, 297] on link "3" at bounding box center [427, 308] width 22 height 22
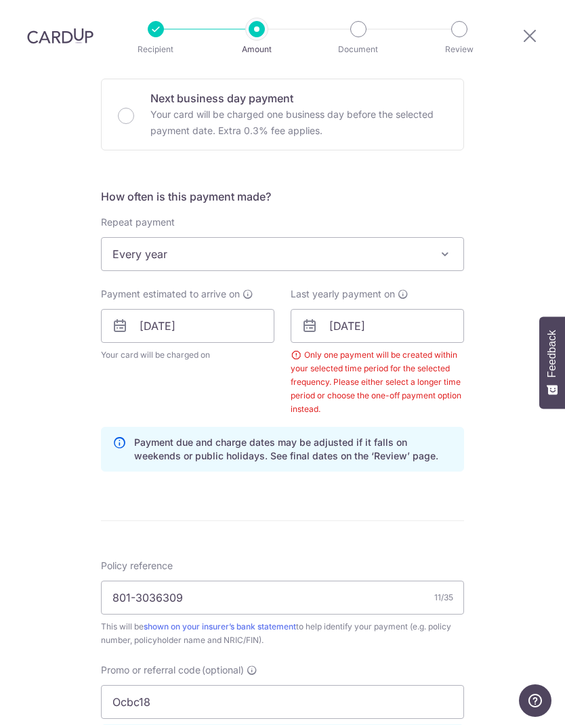
scroll to position [401, 0]
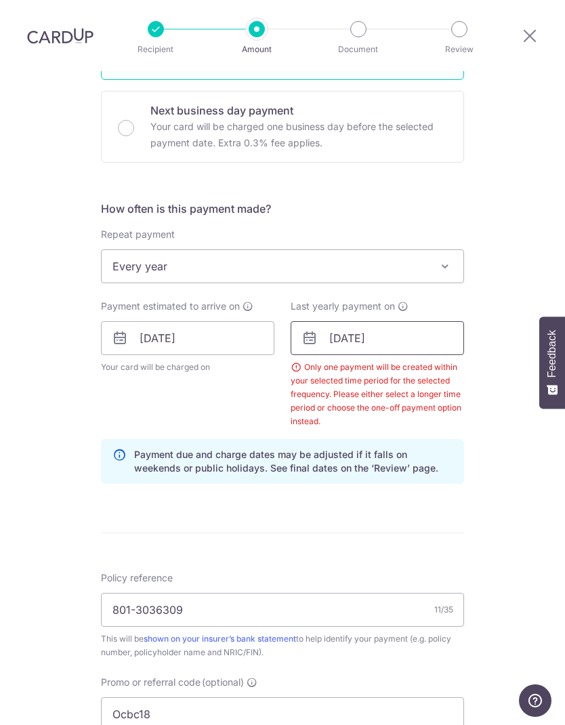
click at [377, 321] on input "03/09/2026" at bounding box center [377, 338] width 173 height 34
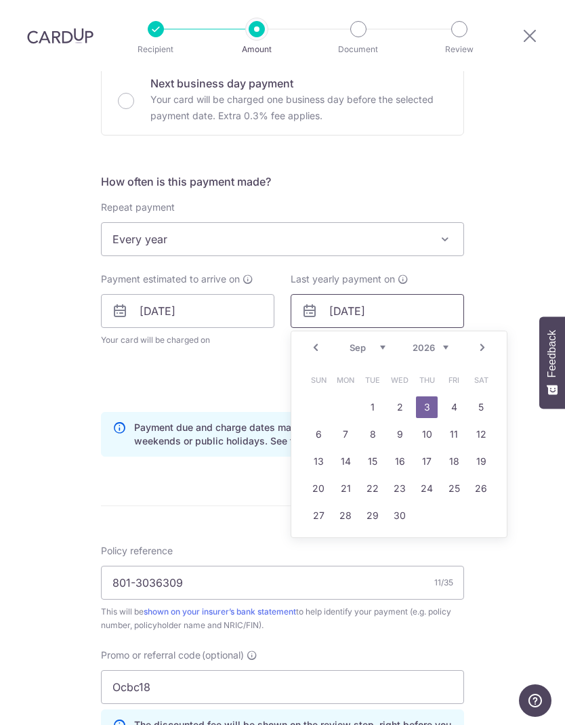
scroll to position [442, 0]
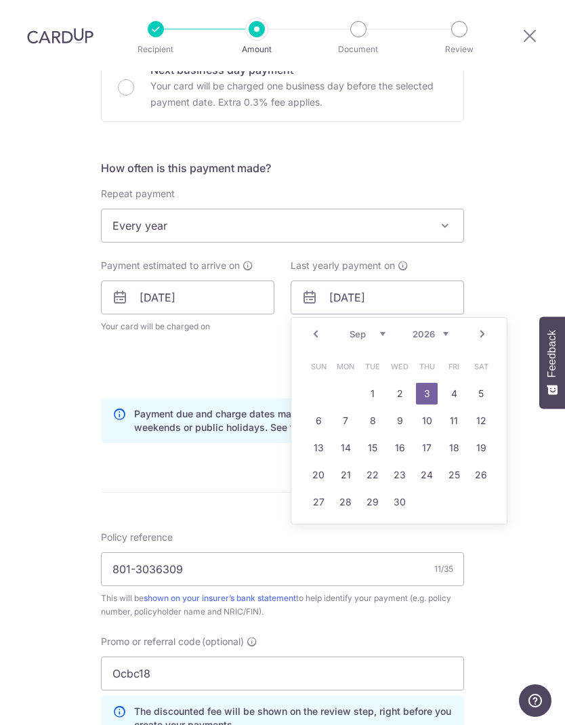
click at [373, 410] on link "8" at bounding box center [373, 421] width 22 height 22
type input "08/09/2026"
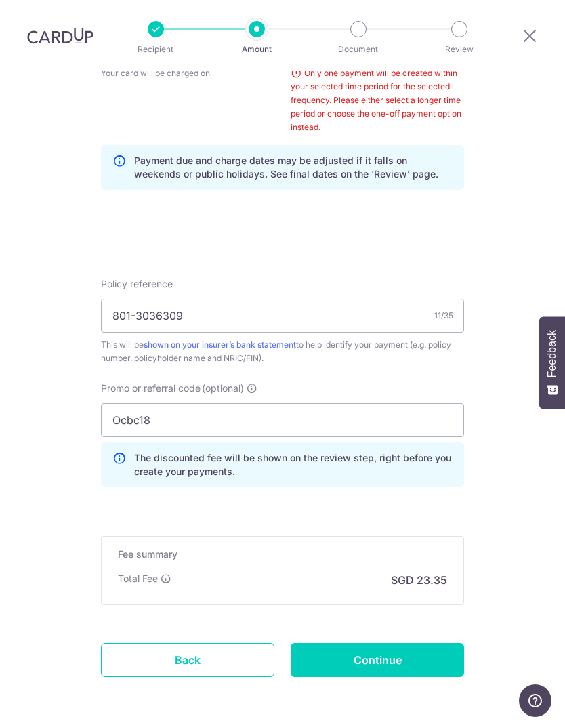
scroll to position [694, 0]
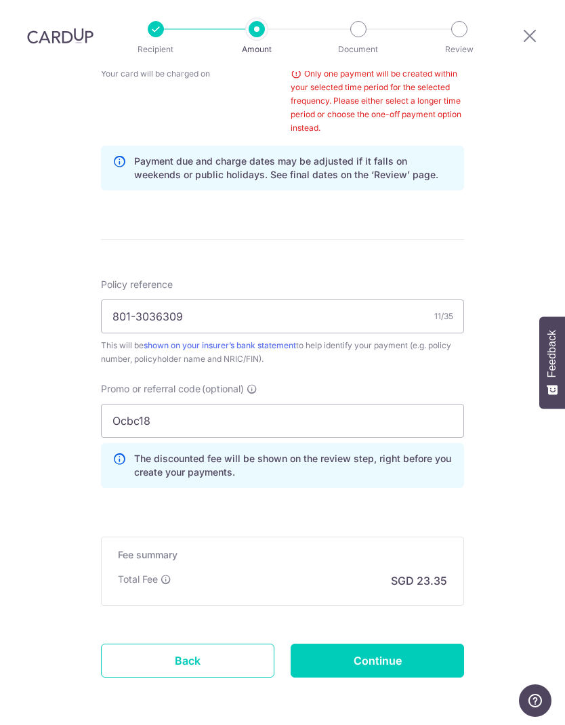
click at [398, 643] on input "Continue" at bounding box center [377, 660] width 173 height 34
type input "Create Schedule"
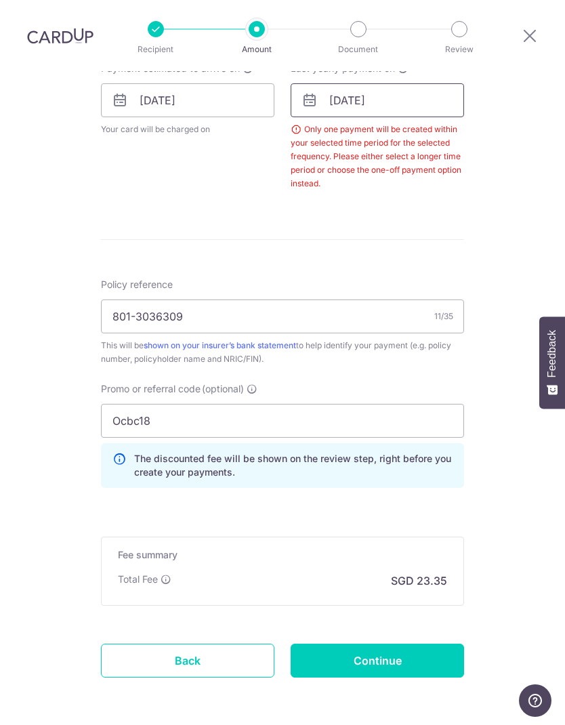
click at [396, 83] on input "08/09/2026" at bounding box center [377, 100] width 173 height 34
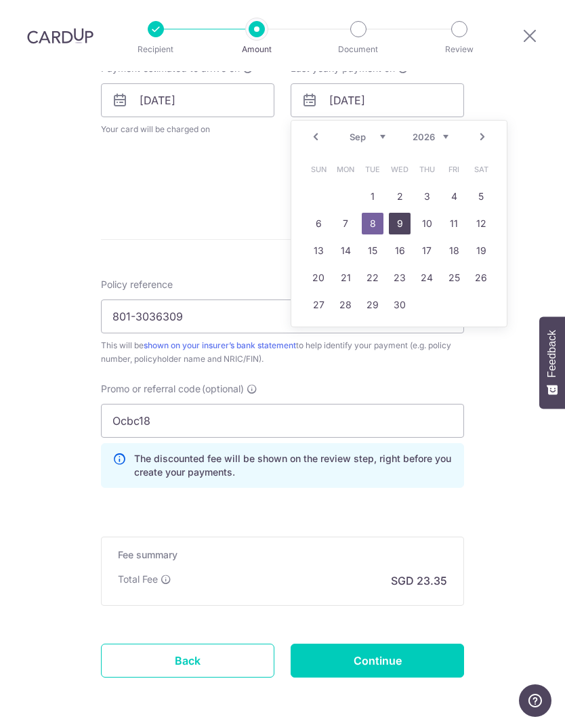
click at [396, 213] on link "9" at bounding box center [400, 224] width 22 height 22
type input "[DATE]"
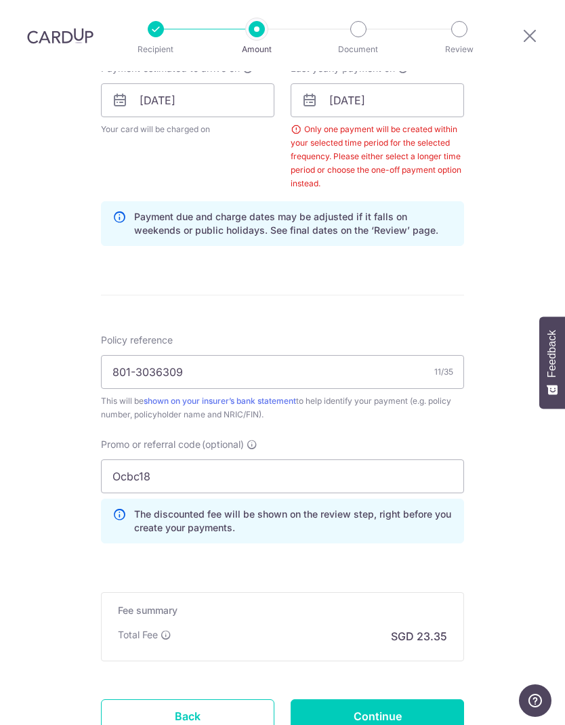
click at [411, 699] on input "Continue" at bounding box center [377, 716] width 173 height 34
type input "Create Schedule"
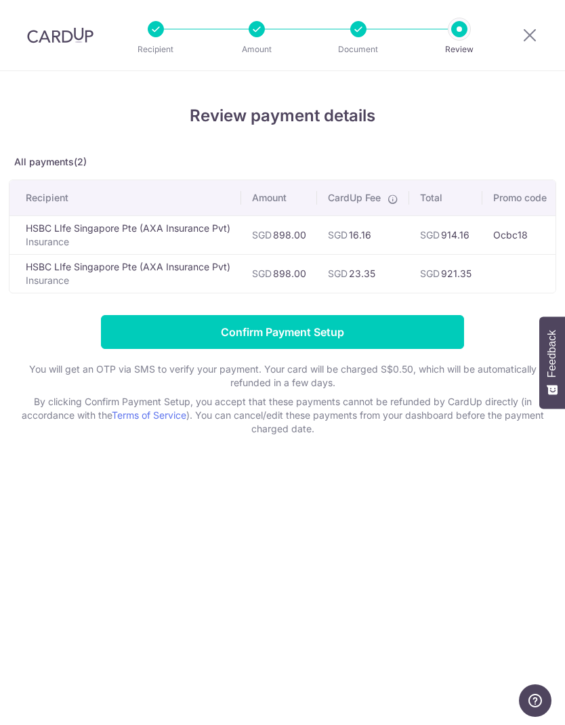
click at [185, 338] on input "Confirm Payment Setup" at bounding box center [282, 332] width 363 height 34
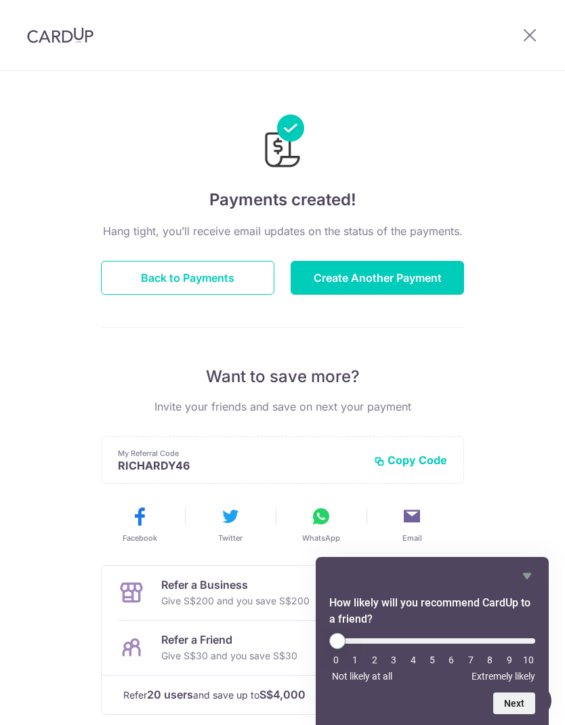
click at [531, 563] on div "How likely will you recommend CardUp to a friend? 0 1 2 3 4 5 6 7 8 9 10 Not li…" at bounding box center [432, 641] width 233 height 168
click at [218, 275] on button "Back to Payments" at bounding box center [187, 278] width 173 height 34
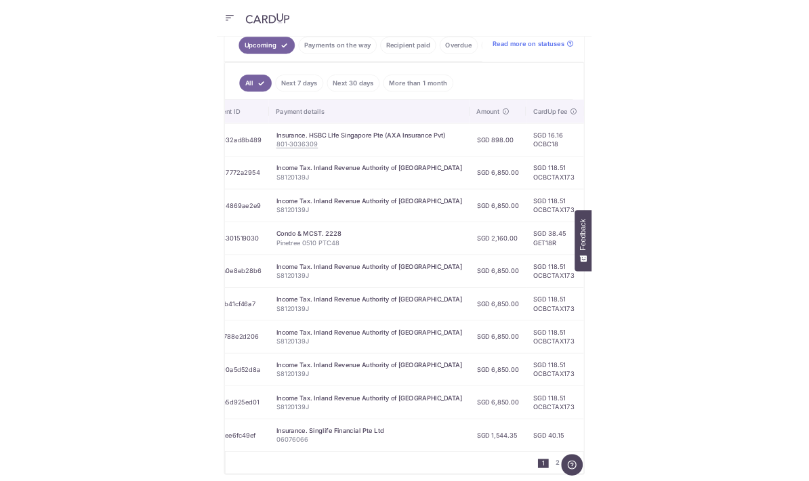
scroll to position [307, 0]
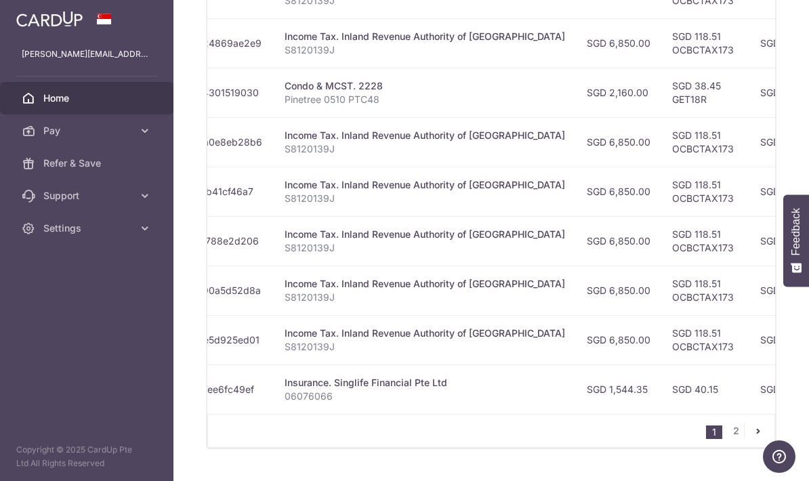
click at [564, 439] on link "2" at bounding box center [735, 431] width 16 height 16
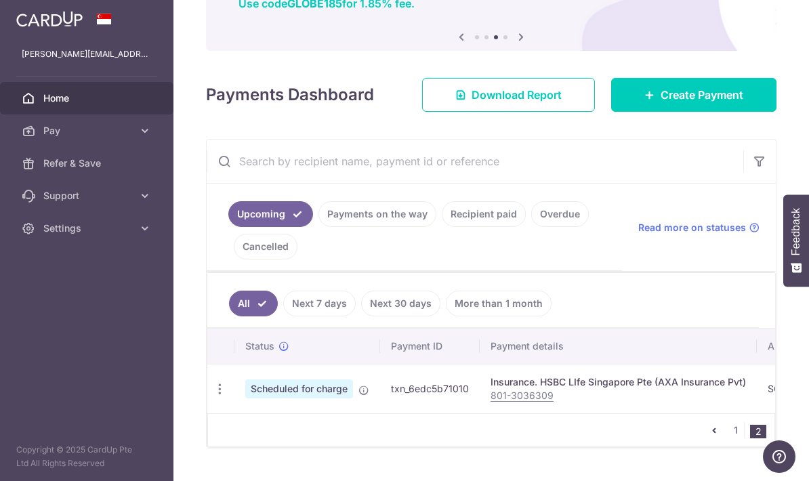
scroll to position [122, 0]
click at [564, 439] on link "1" at bounding box center [735, 431] width 16 height 16
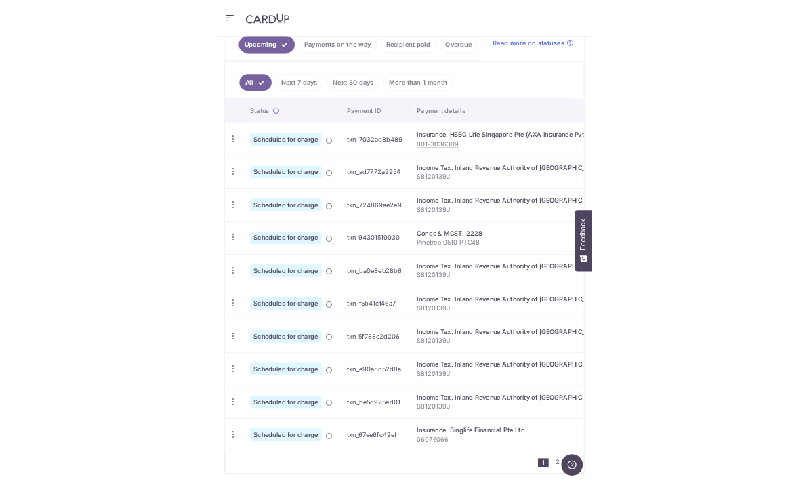
scroll to position [361, 0]
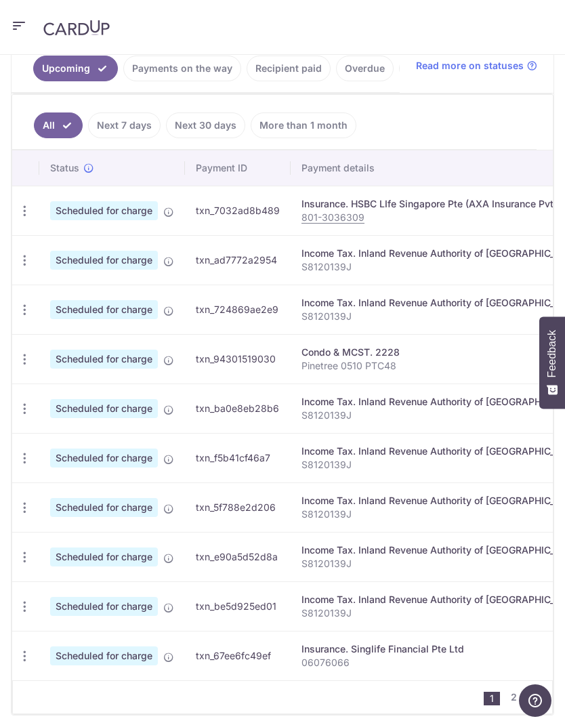
click at [22, 654] on icon "button" at bounding box center [25, 656] width 14 height 14
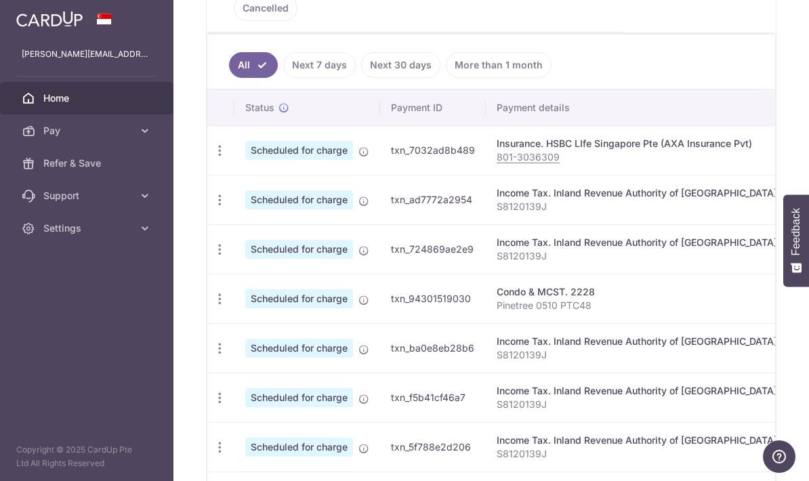
click at [564, 77] on div at bounding box center [404, 240] width 809 height 481
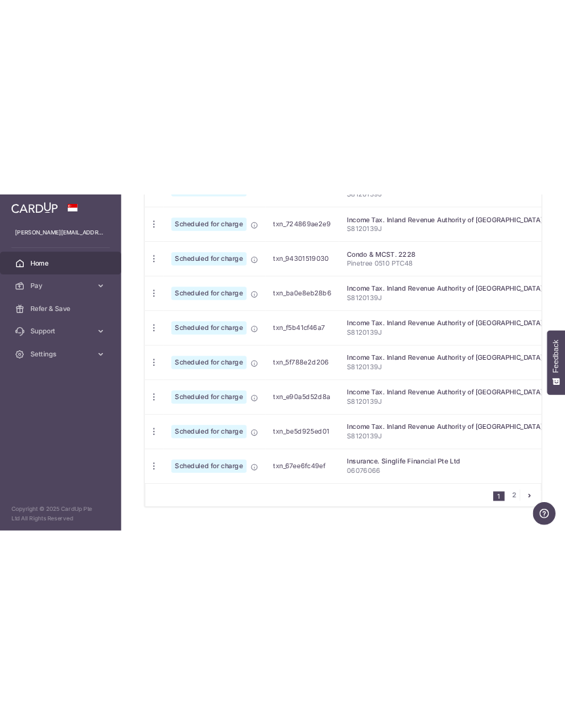
scroll to position [567, 0]
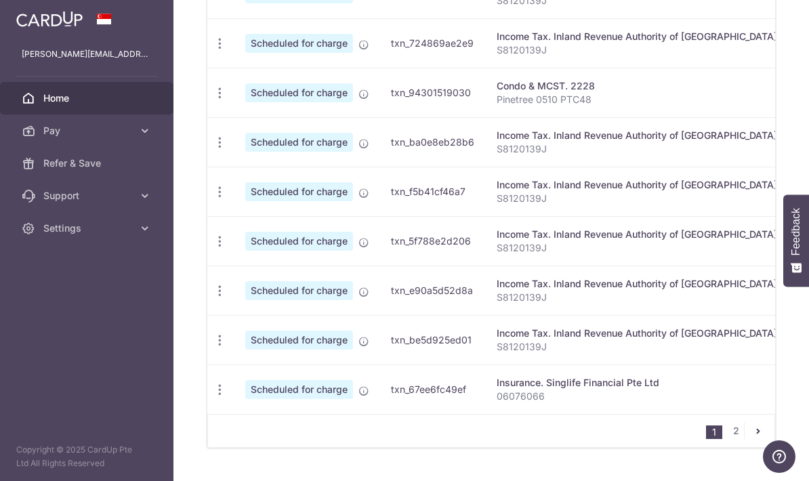
click at [213, 397] on icon "button" at bounding box center [220, 390] width 14 height 14
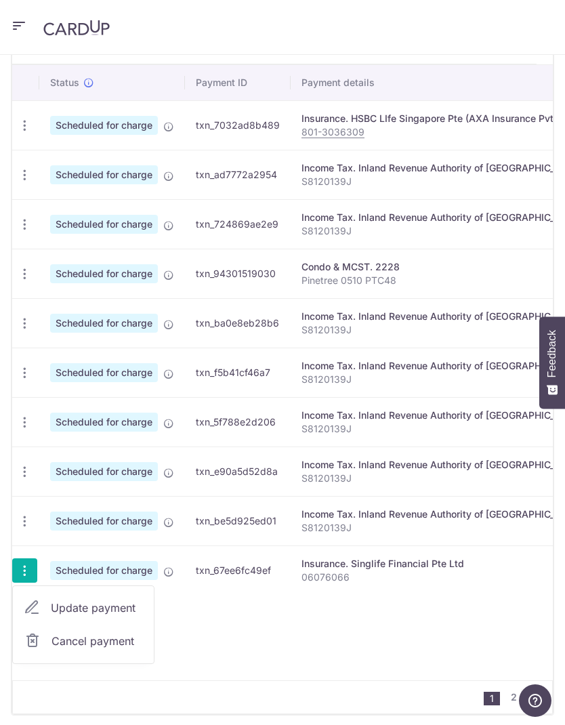
scroll to position [430, 0]
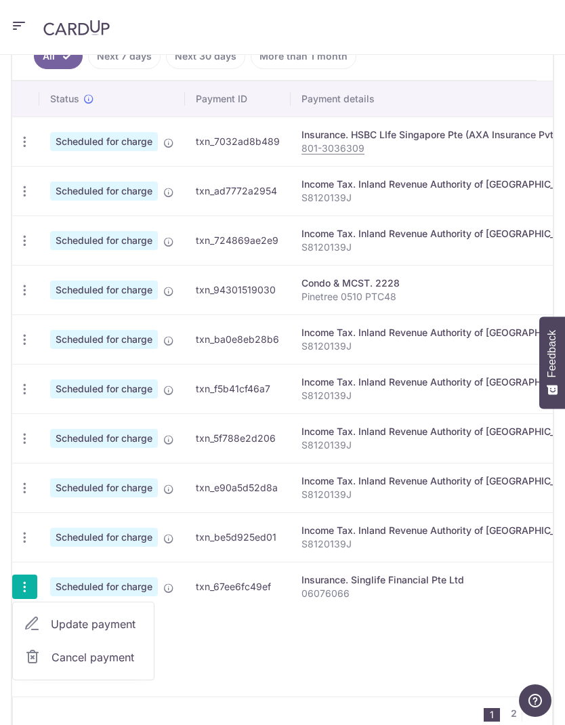
click at [119, 658] on span "Cancel payment" at bounding box center [96, 657] width 91 height 16
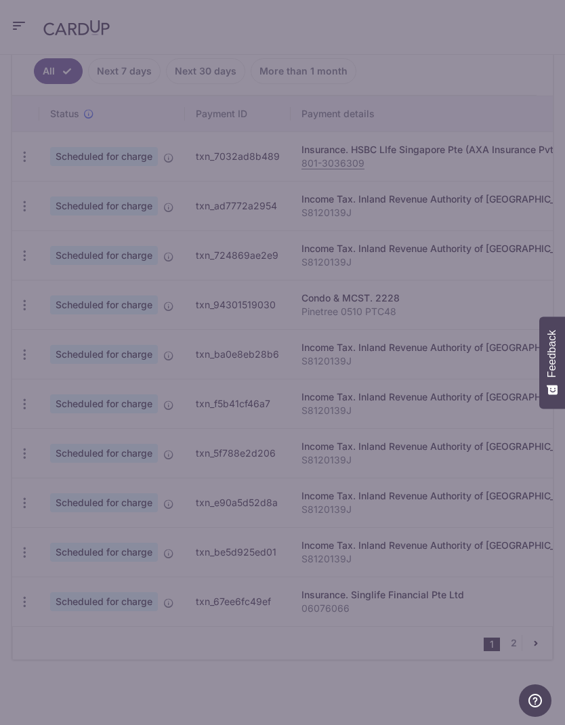
scroll to position [361, 0]
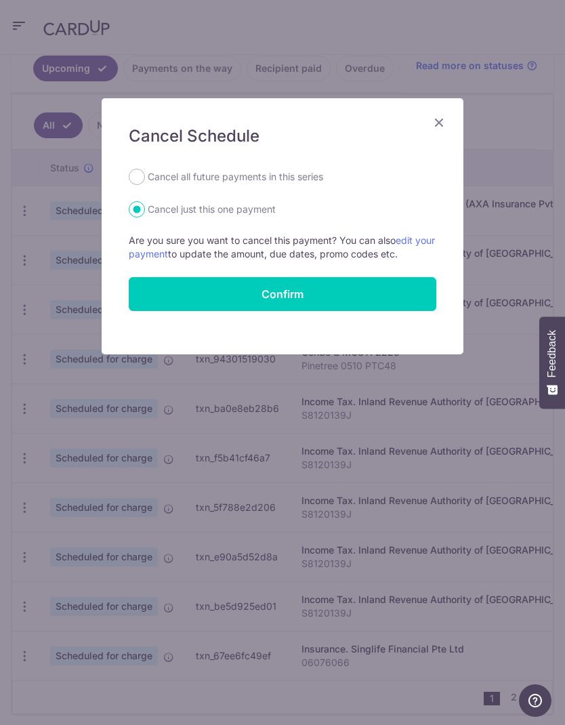
click at [295, 158] on div "Cancel Schedule Cancel all future payments in this series Cancel just this one …" at bounding box center [283, 226] width 362 height 256
click at [299, 173] on label "Cancel all future payments in this series" at bounding box center [235, 177] width 175 height 16
click at [145, 173] on input "Cancel all future payments in this series" at bounding box center [137, 177] width 16 height 16
radio input "true"
click at [331, 295] on button "Confirm" at bounding box center [282, 294] width 307 height 34
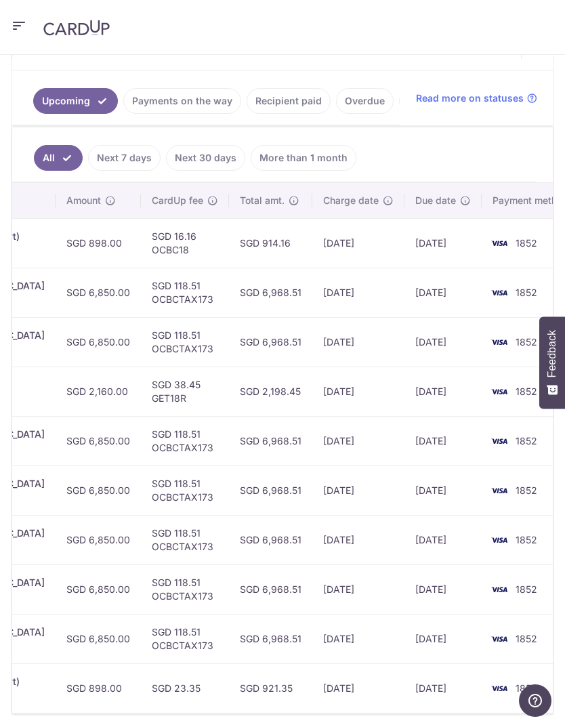
scroll to position [0, 536]
